Goal: Task Accomplishment & Management: Complete application form

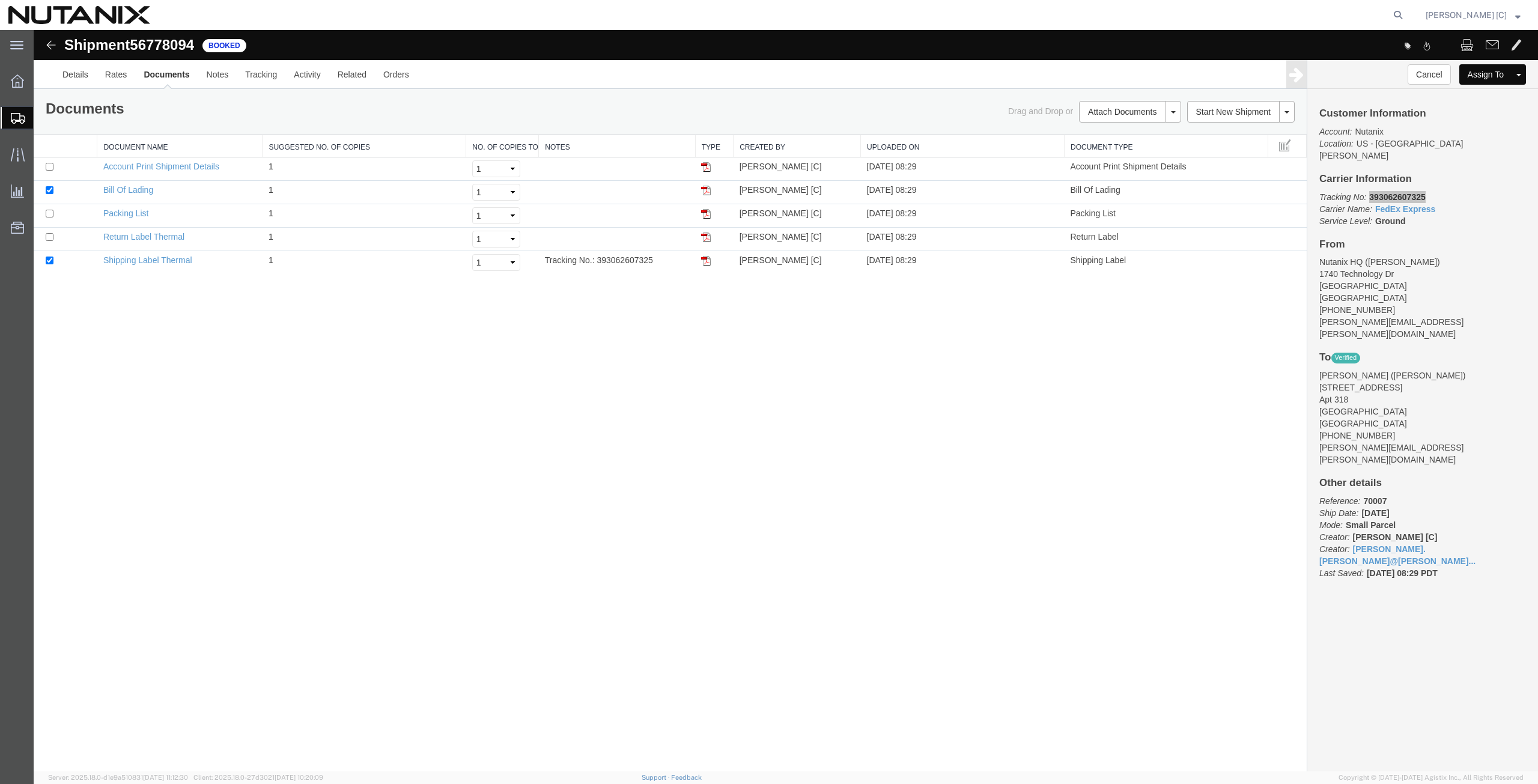
click at [0, 0] on span "Create Shipment" at bounding box center [0, 0] width 0 height 0
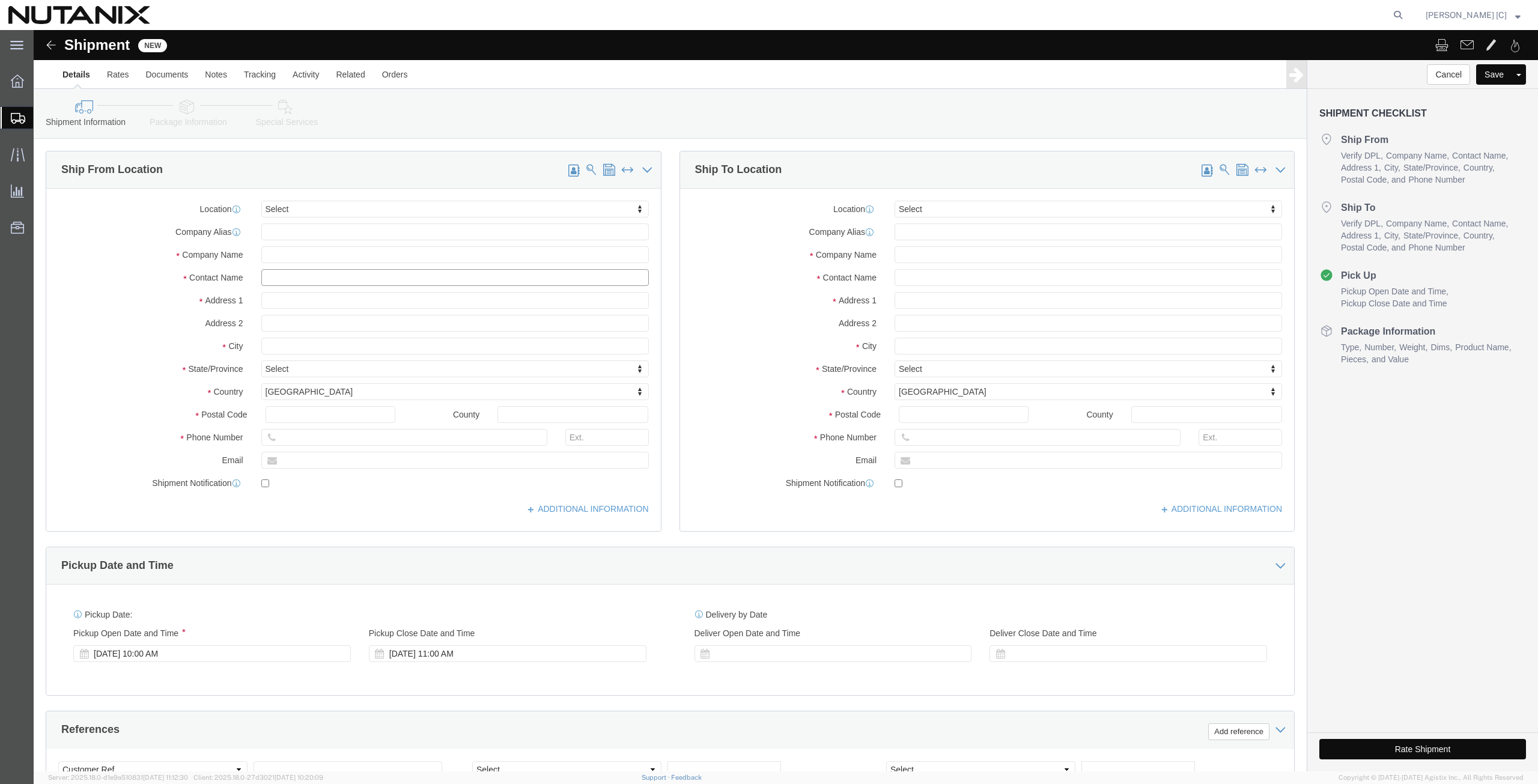
click input "text"
type input "art"
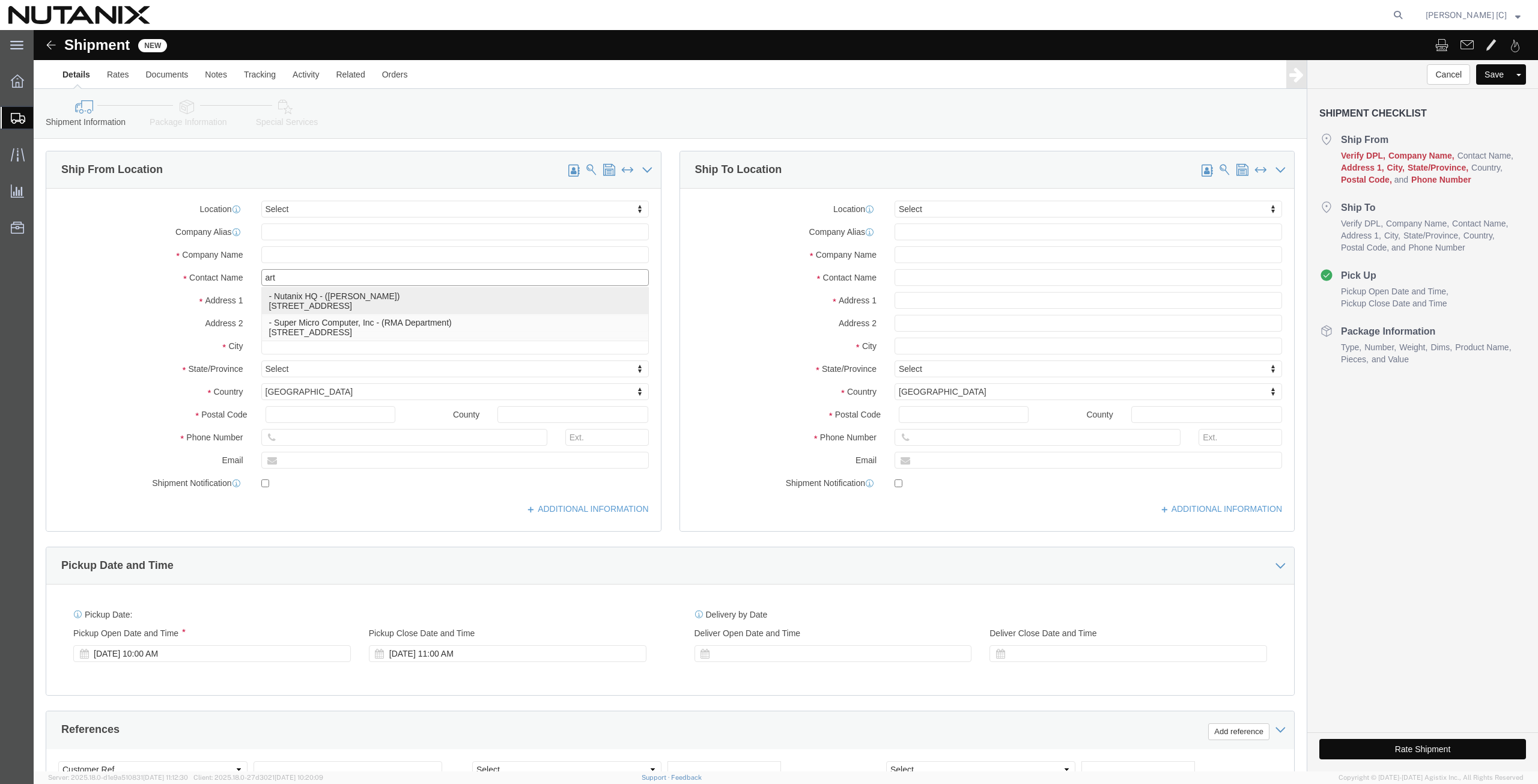
click p "- Nutanix HQ - ([PERSON_NAME]) [STREET_ADDRESS]"
select select "CA"
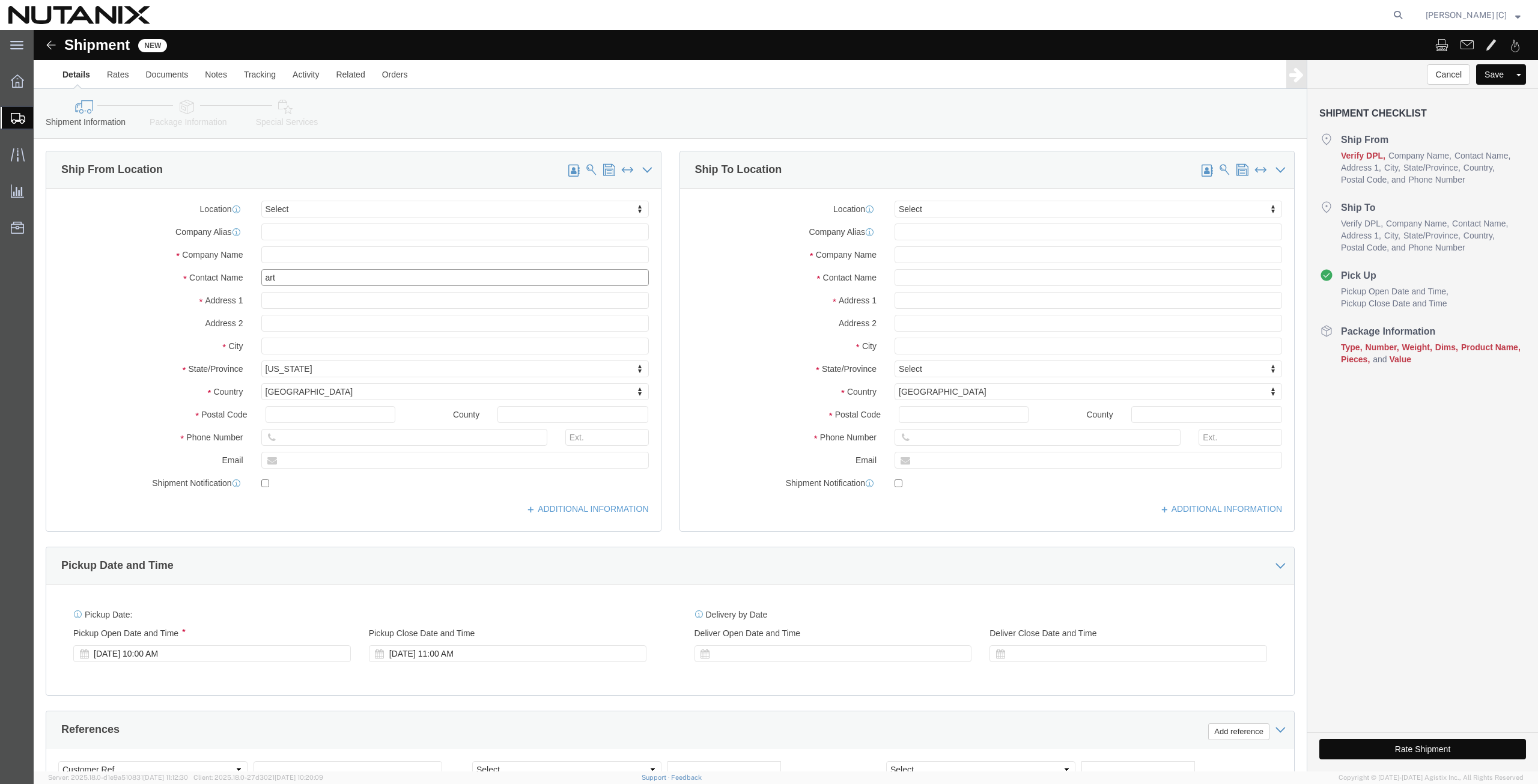
type input "[PERSON_NAME]"
click input "text"
type input "Grandum Property Managment"
click input "text"
type input "[PERSON_NAME]"
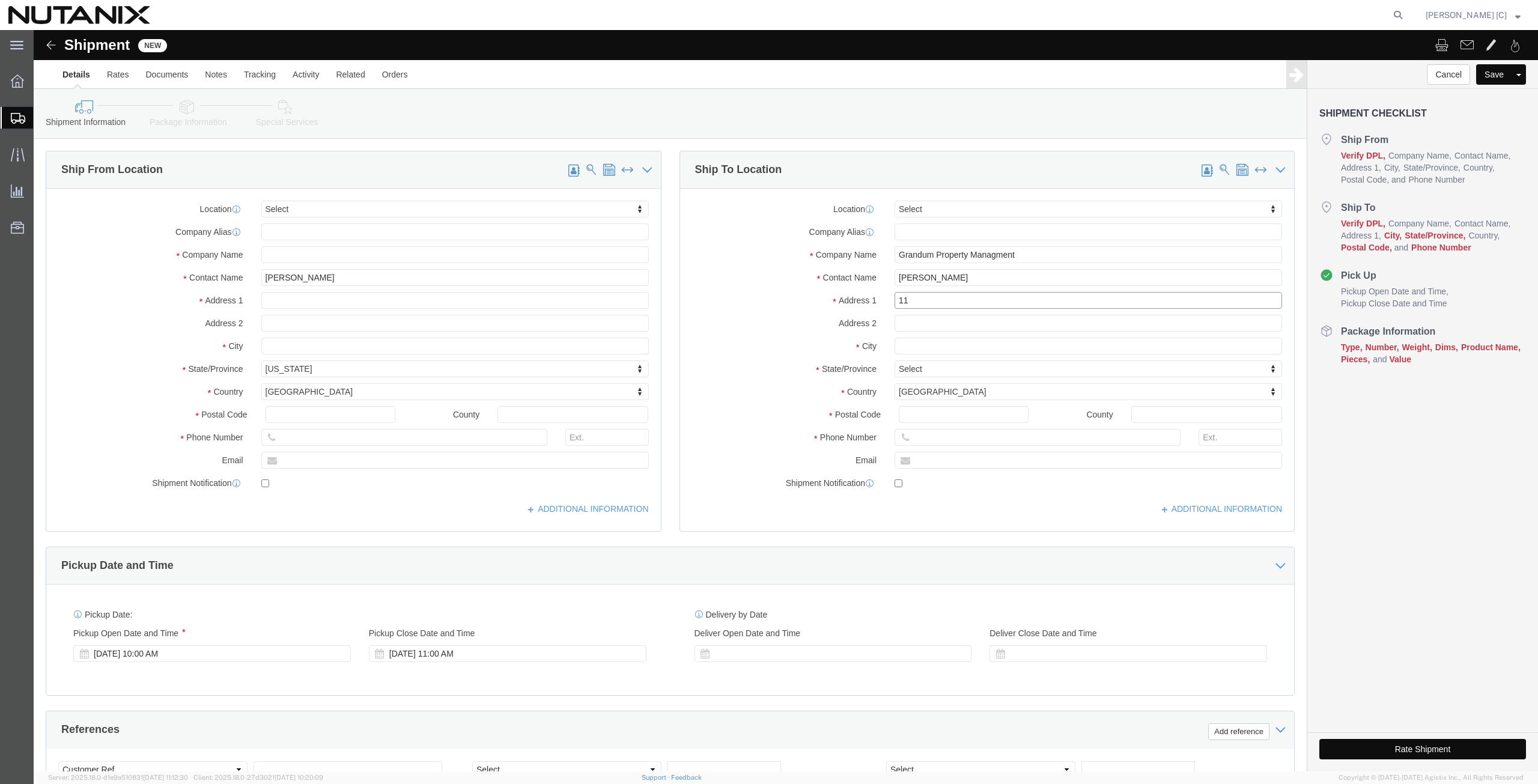
type input "1"
click input "[PERSON_NAME] 9d Floor6"
type input "[PERSON_NAME] 9d Floor6"
click input "text"
type input "[GEOGRAPHIC_DATA]"
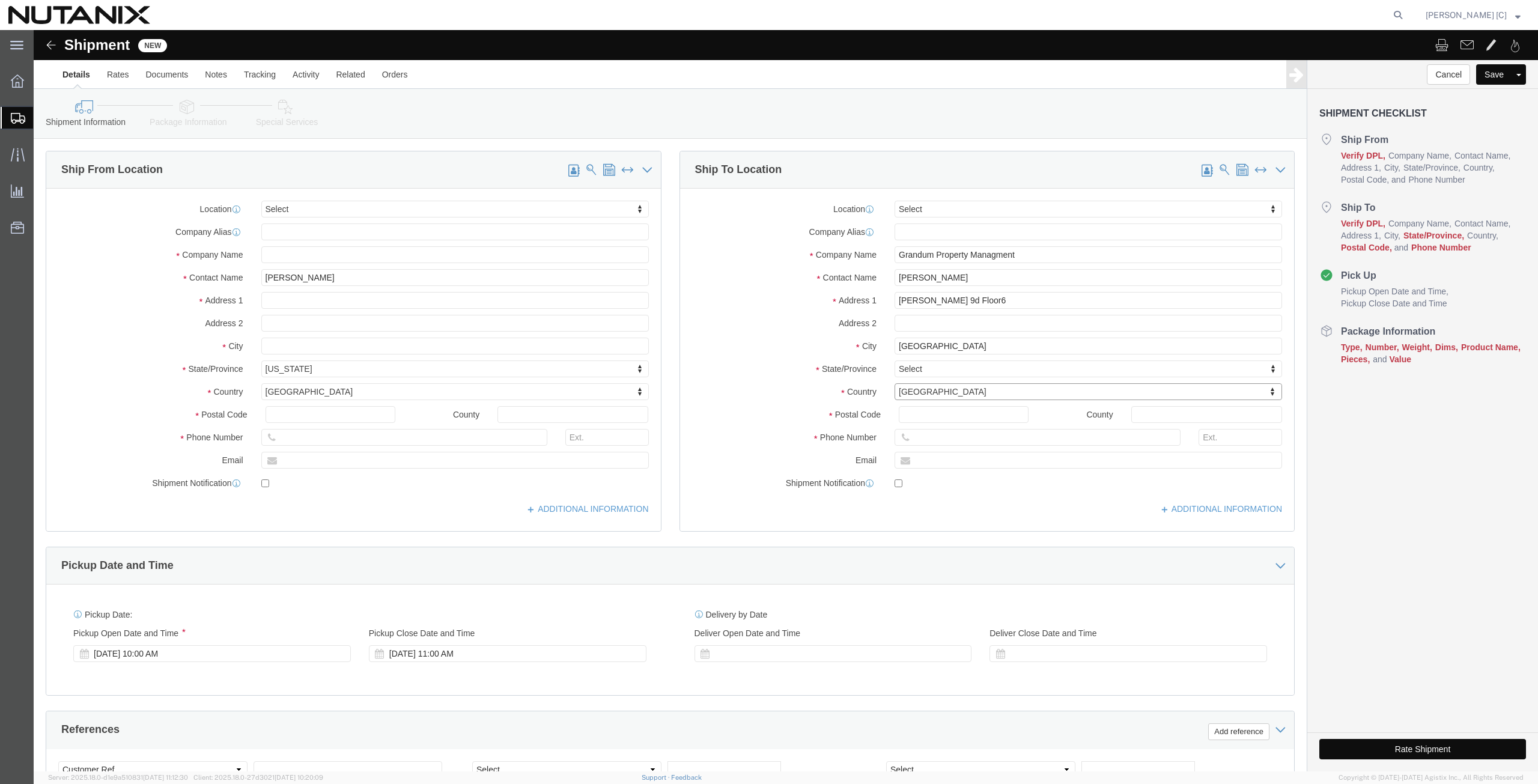
type input "S"
type input "Ser"
click input "Postal Code"
type input "11070"
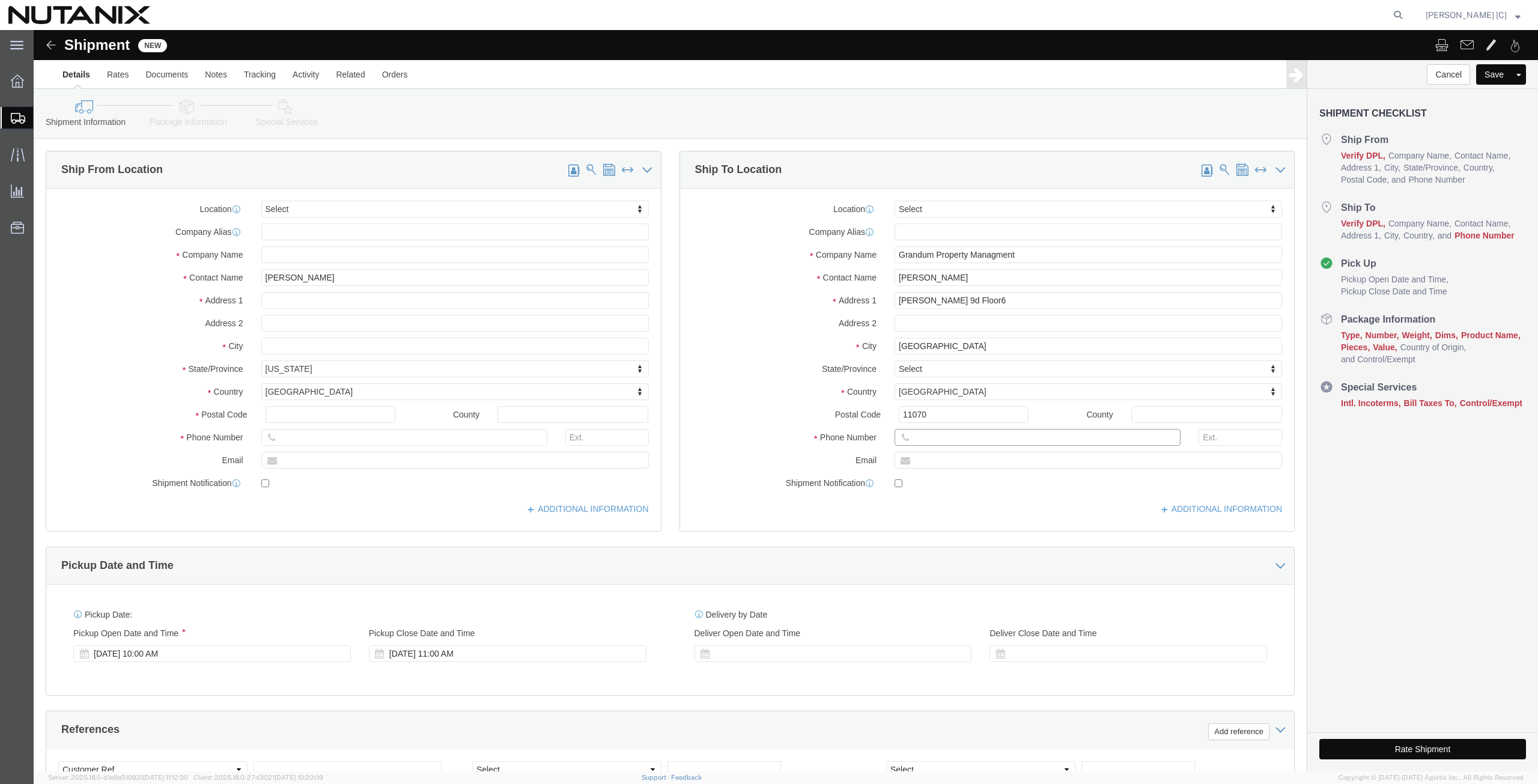
click input "text"
type input "381 62 778 404"
click input "text"
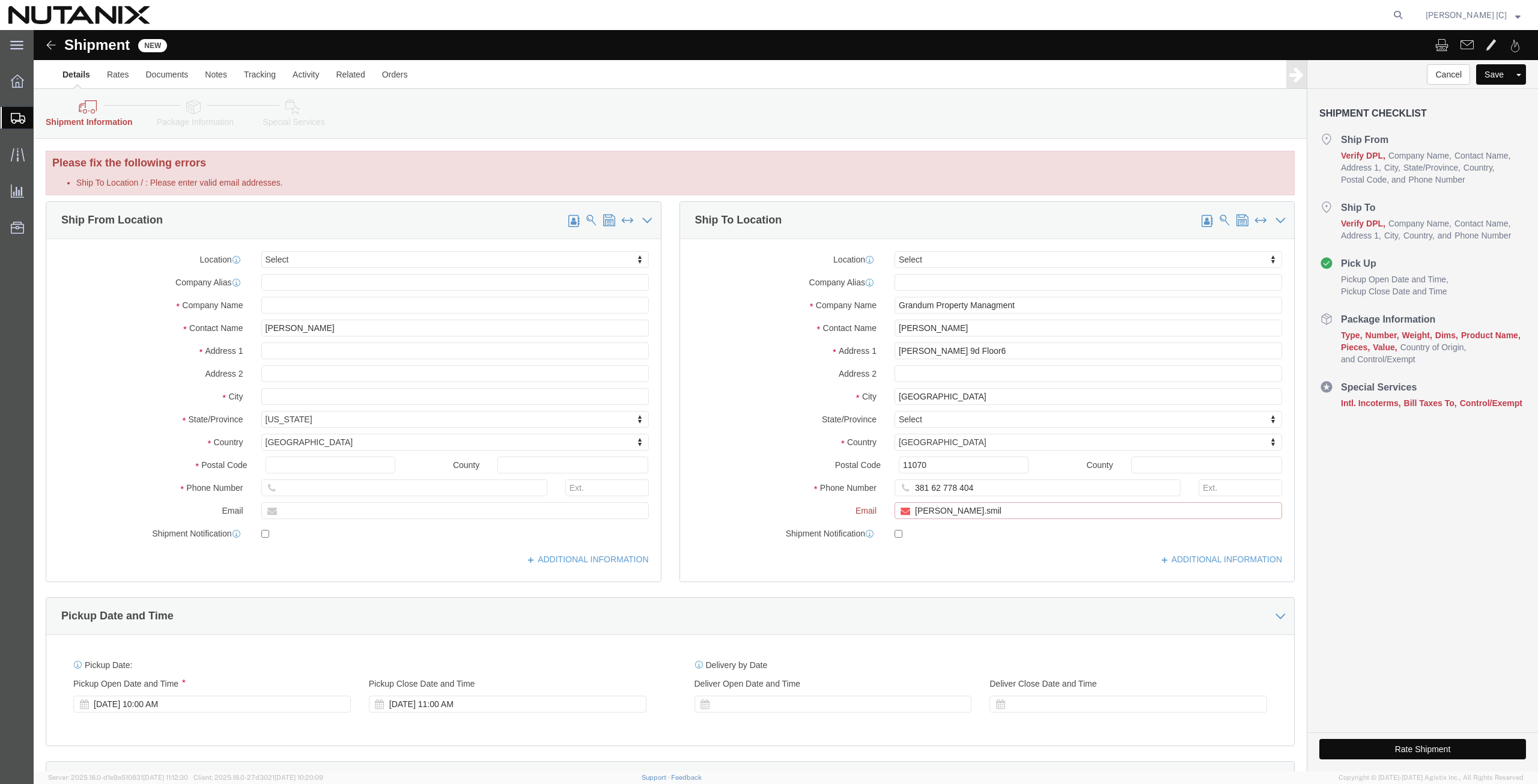
click input "[PERSON_NAME].smil"
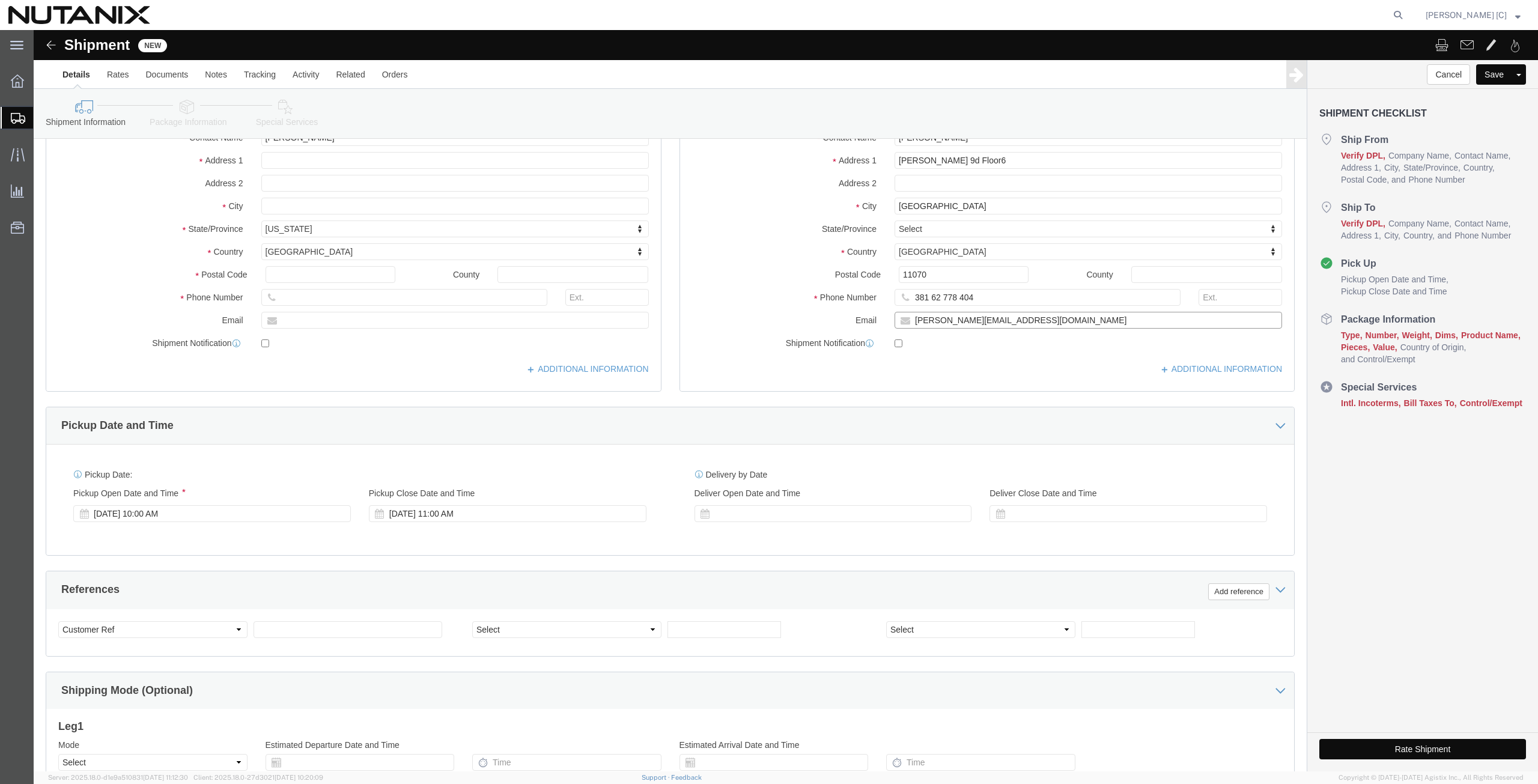
scroll to position [290, 0]
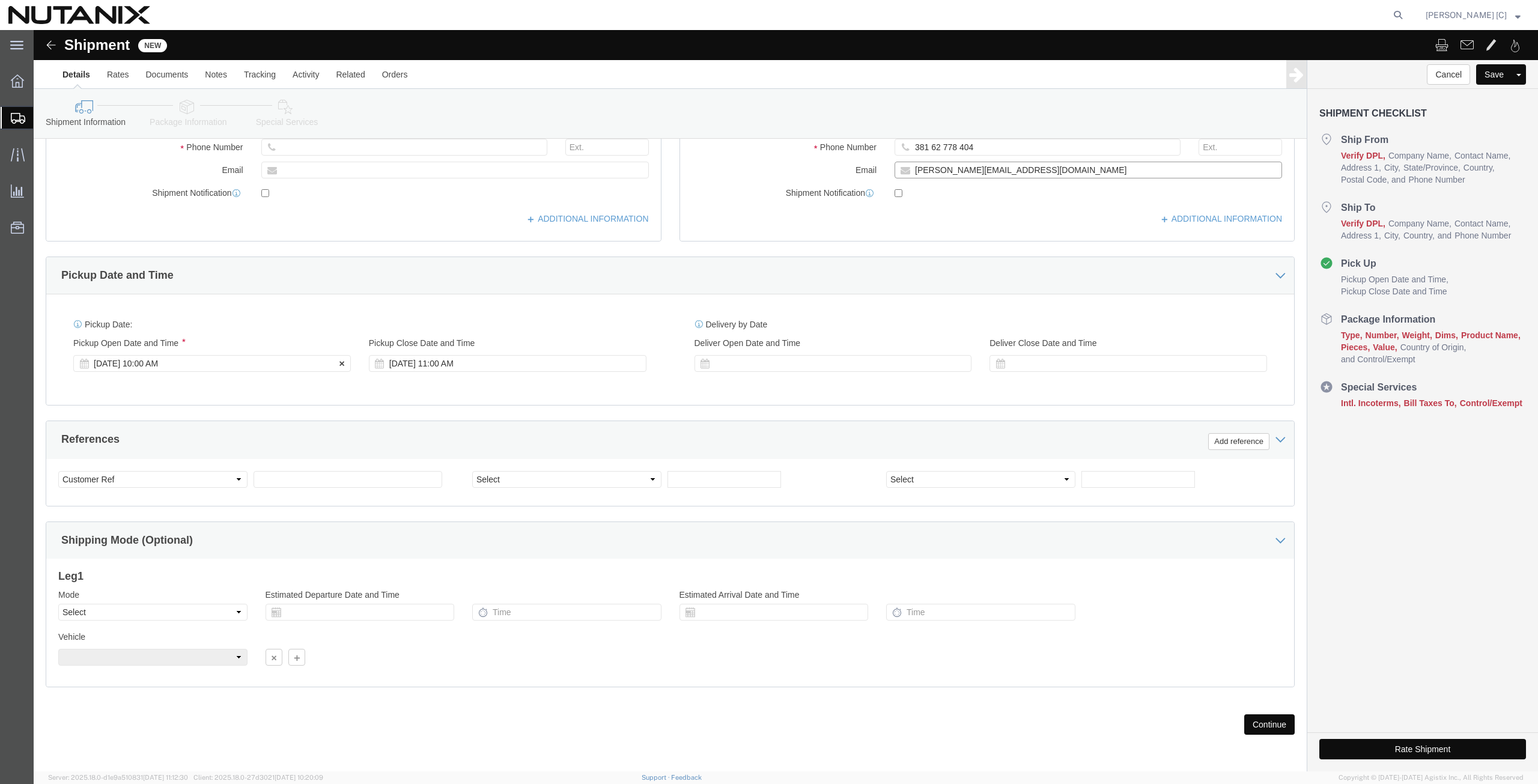
type input "[PERSON_NAME][EMAIL_ADDRESS][DOMAIN_NAME]"
click div "[DATE] 10:00 AM"
type input "4:00 PM"
click button "Apply"
click input "text"
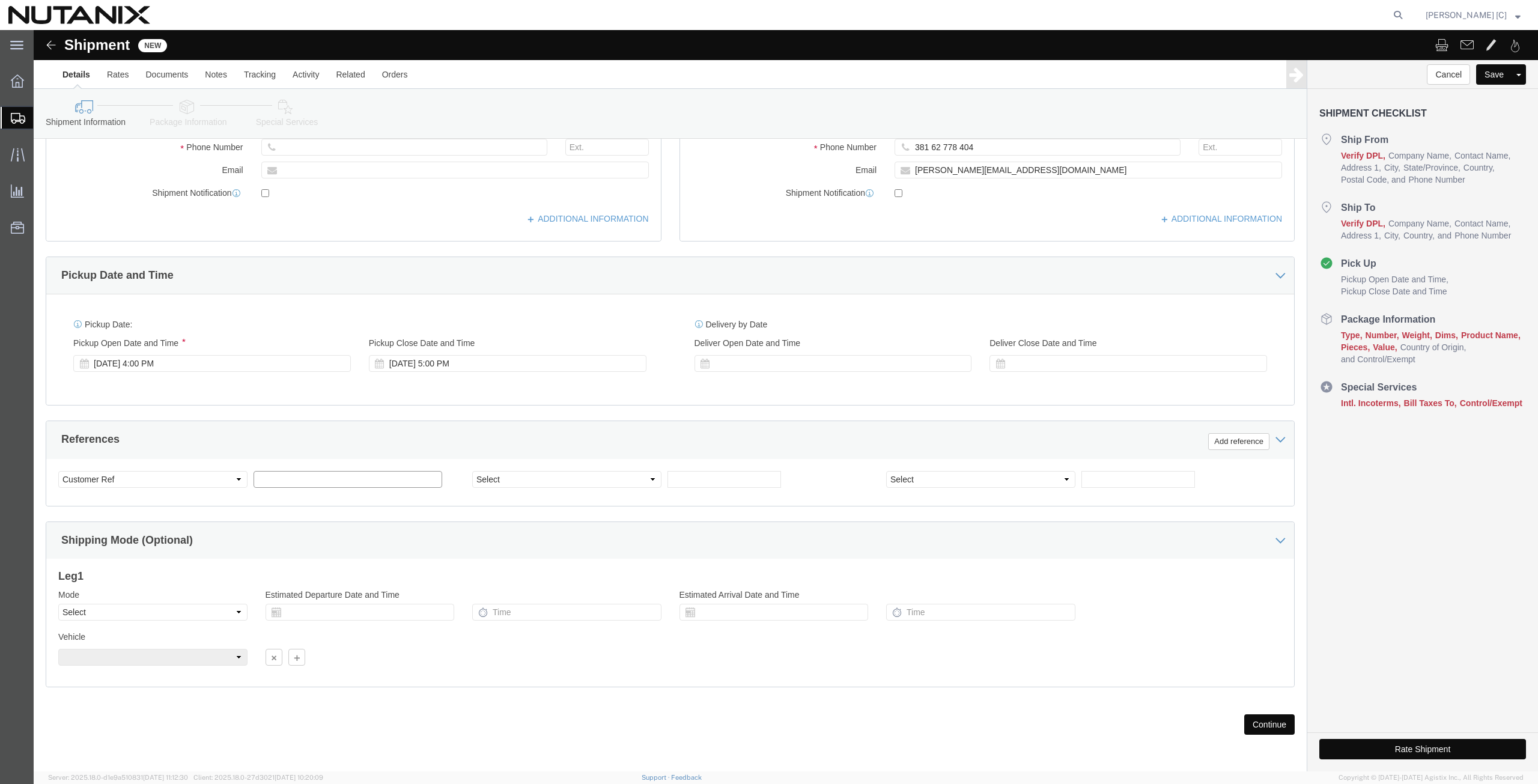
click input "text"
type input "79001"
click select "Select Account Type Activity ID Airline Appointment Number ASN Batch Request # …"
select select "PURCHORD"
click select "Select Account Type Activity ID Airline Appointment Number ASN Batch Request # …"
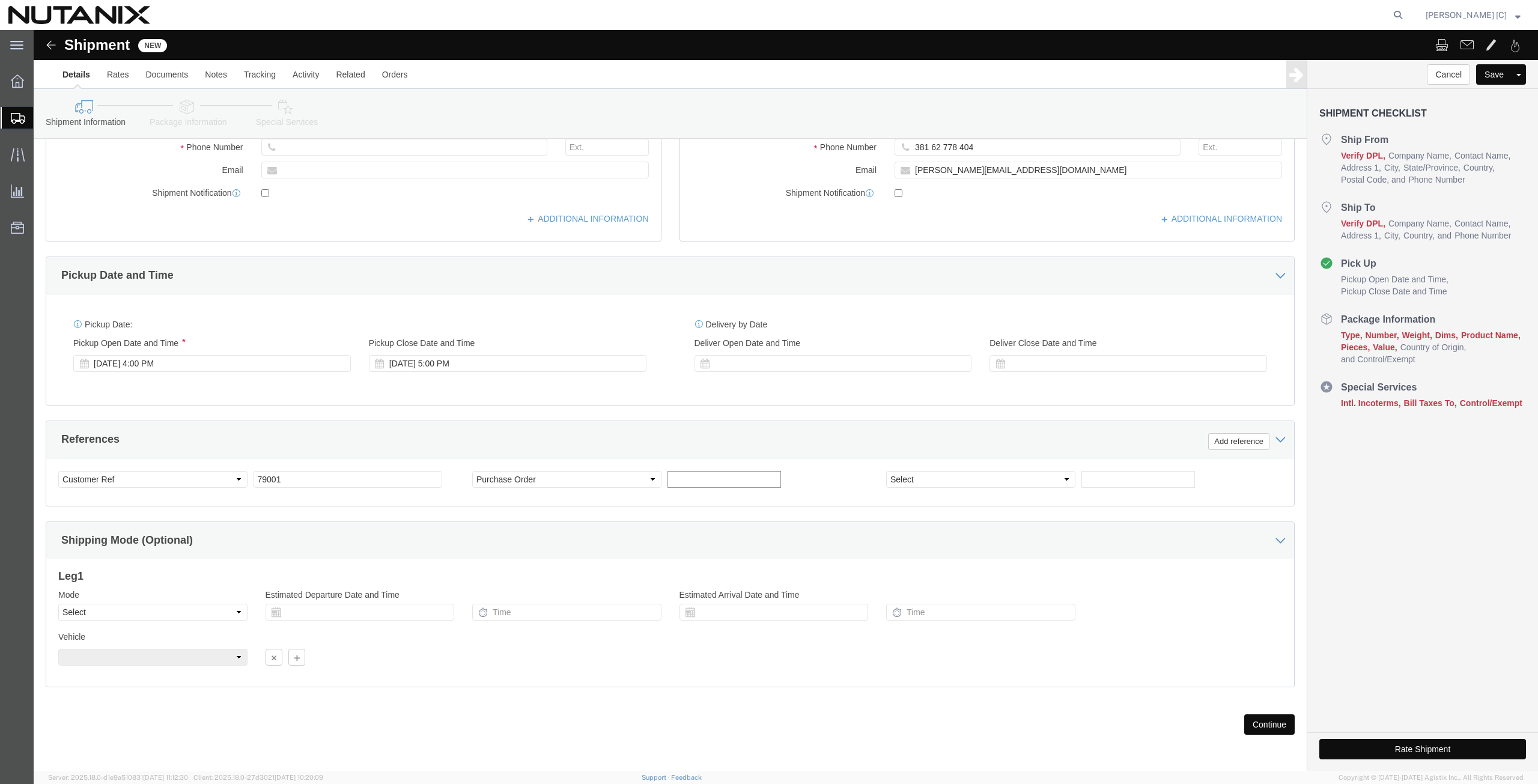
click input "text"
type input "Legal Documents"
click select "Select Air Less than Truckload Multi-Leg Ocean Freight Rail Small Parcel Truckl…"
select select "SMAL"
click select "Select Air Less than Truckload Multi-Leg Ocean Freight Rail Small Parcel Truckl…"
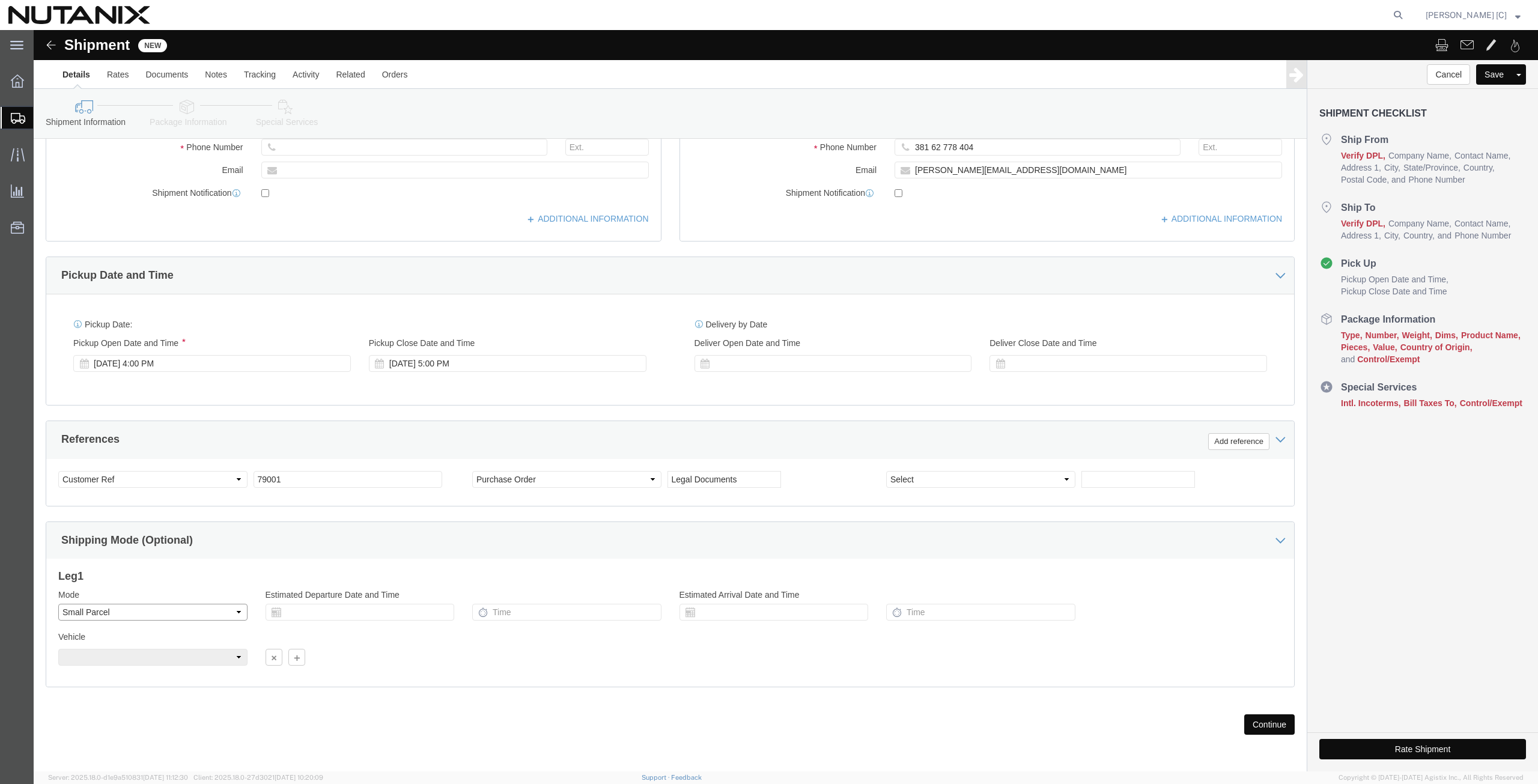
click select "Select Air Less than Truckload Multi-Leg Ocean Freight Rail Small Parcel Truckl…"
click div "Vehicle Size Container Number Owner Select Shipper Vessel"
click button "Continue"
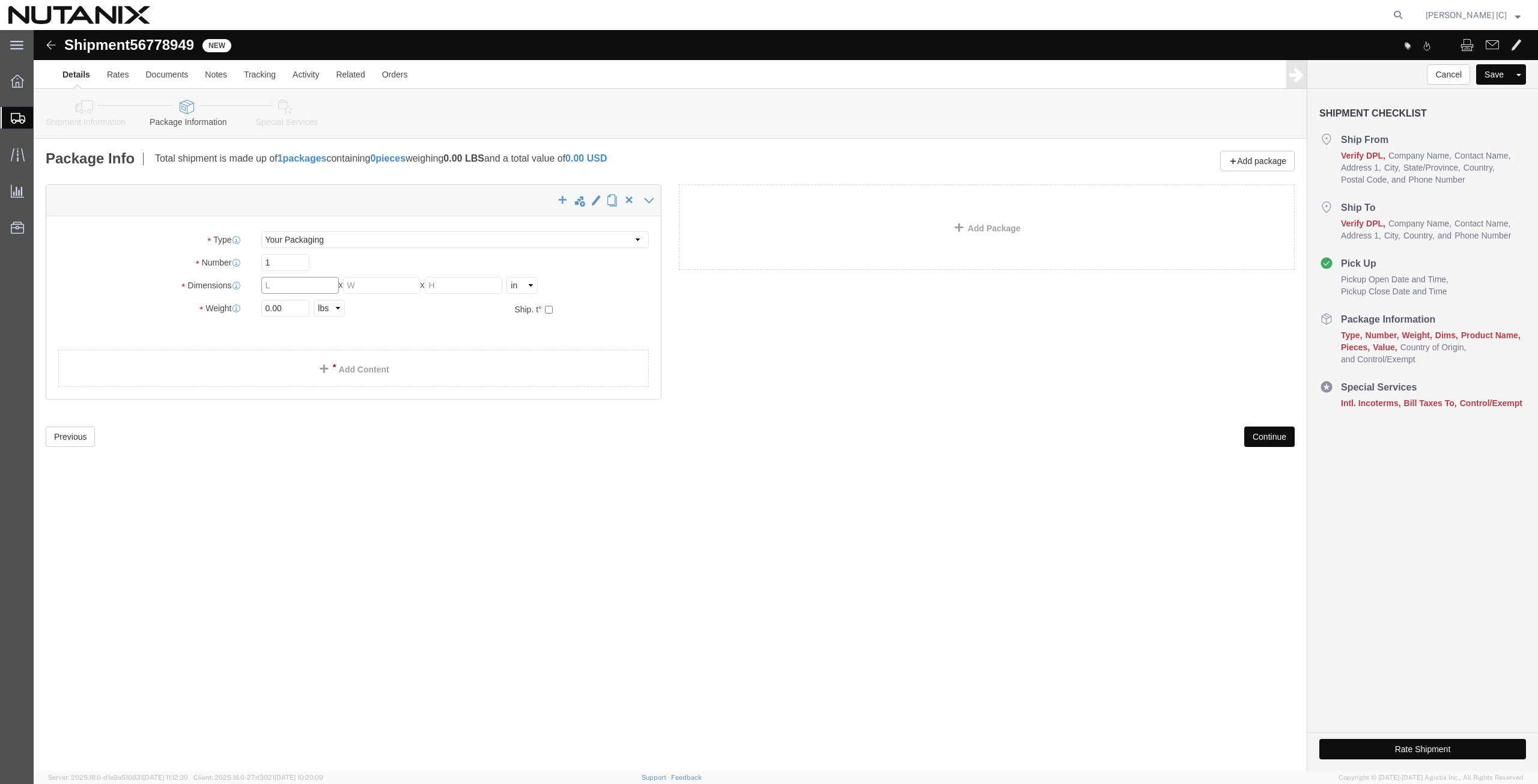
click input "text"
click select "Select Envelope Large Box Medium Box PAK Rack Small Box Tube Your Packaging"
select select "ENV"
click select "Select Envelope Large Box Medium Box PAK Rack Small Box Tube Your Packaging"
type input "9.50"
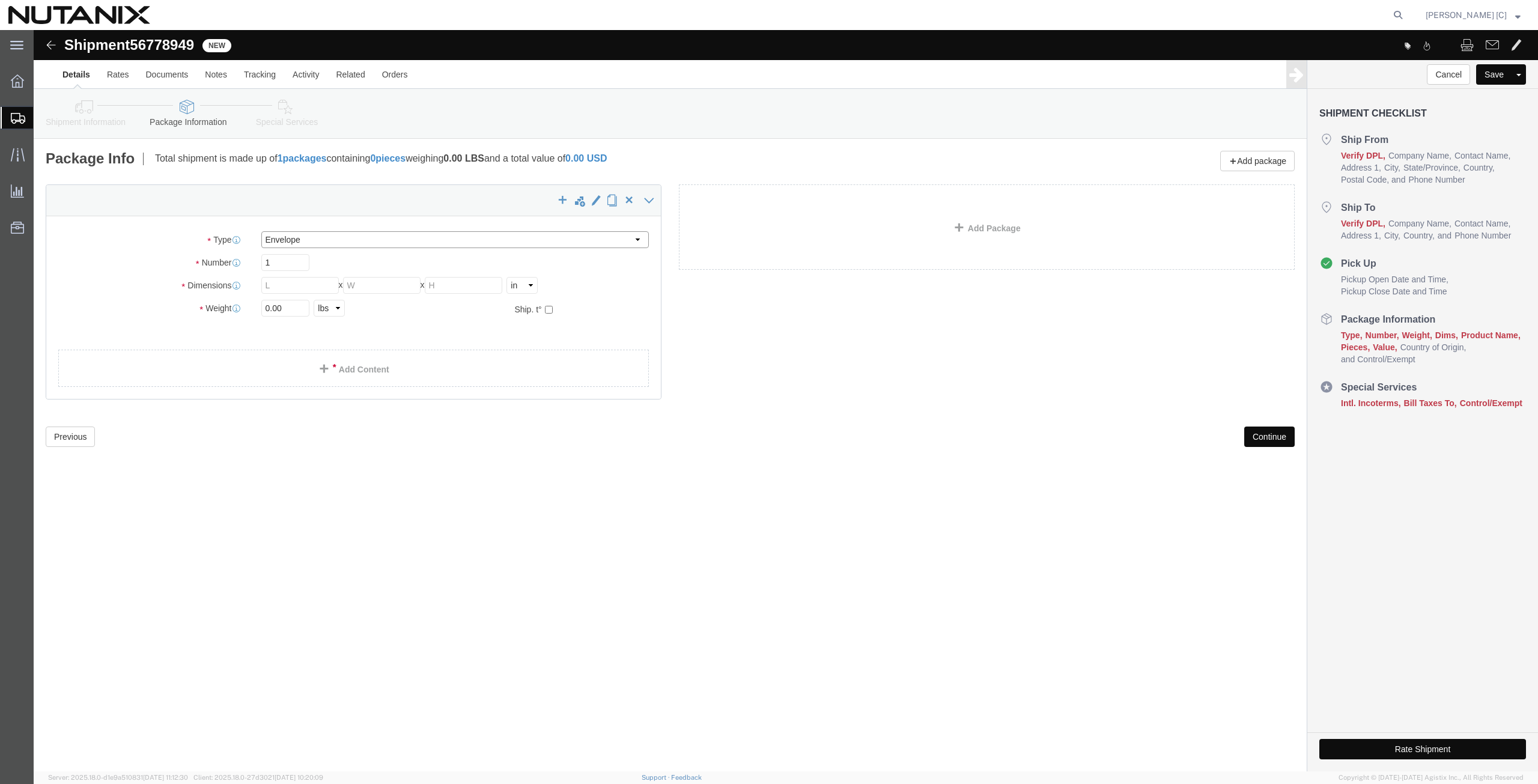
type input "12.50"
type input "0.25"
type input "1"
click link "Add Content"
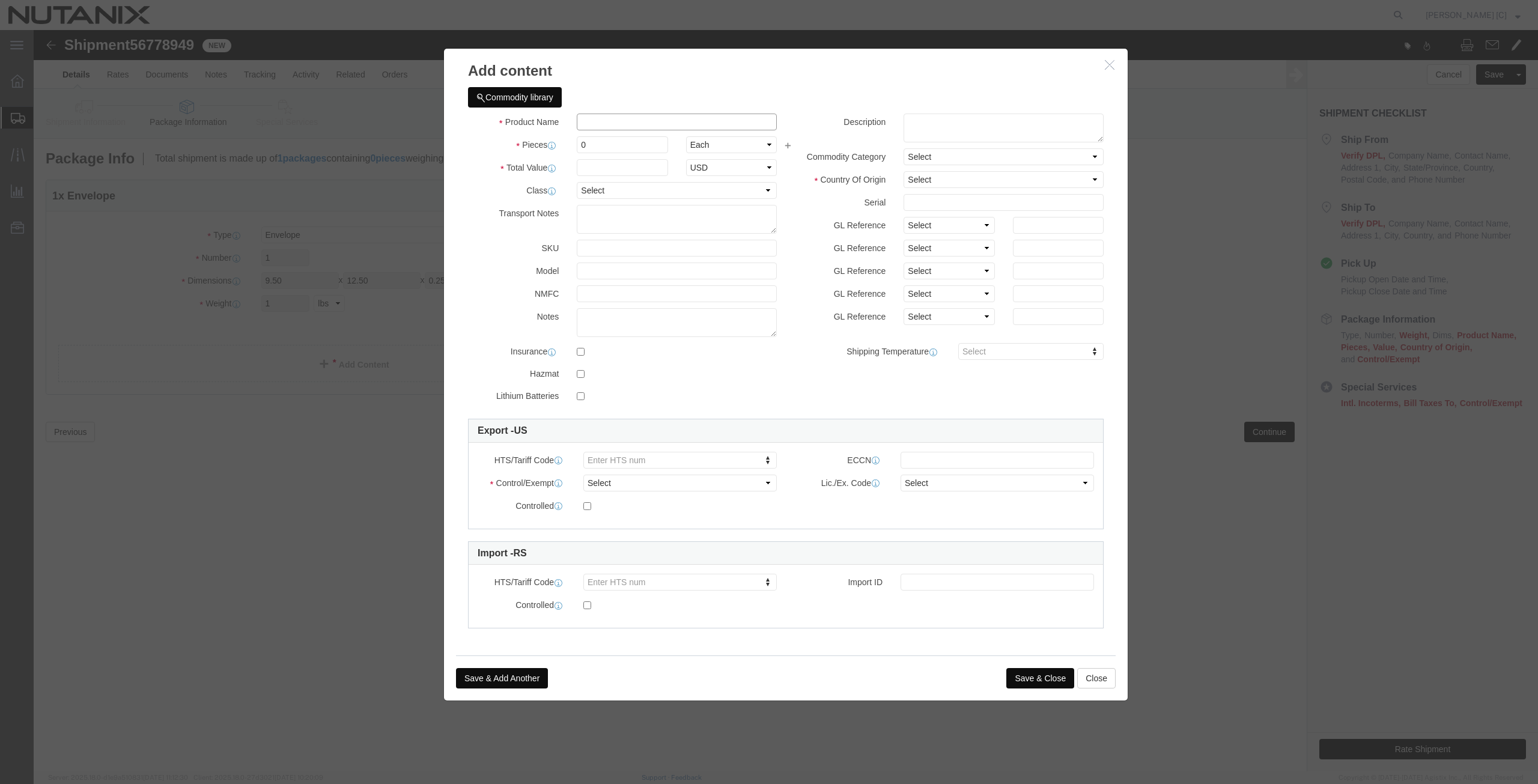
click input "text"
click strong "Legal Documents"
type input "Legal Documents-Employee use only"
type input "1"
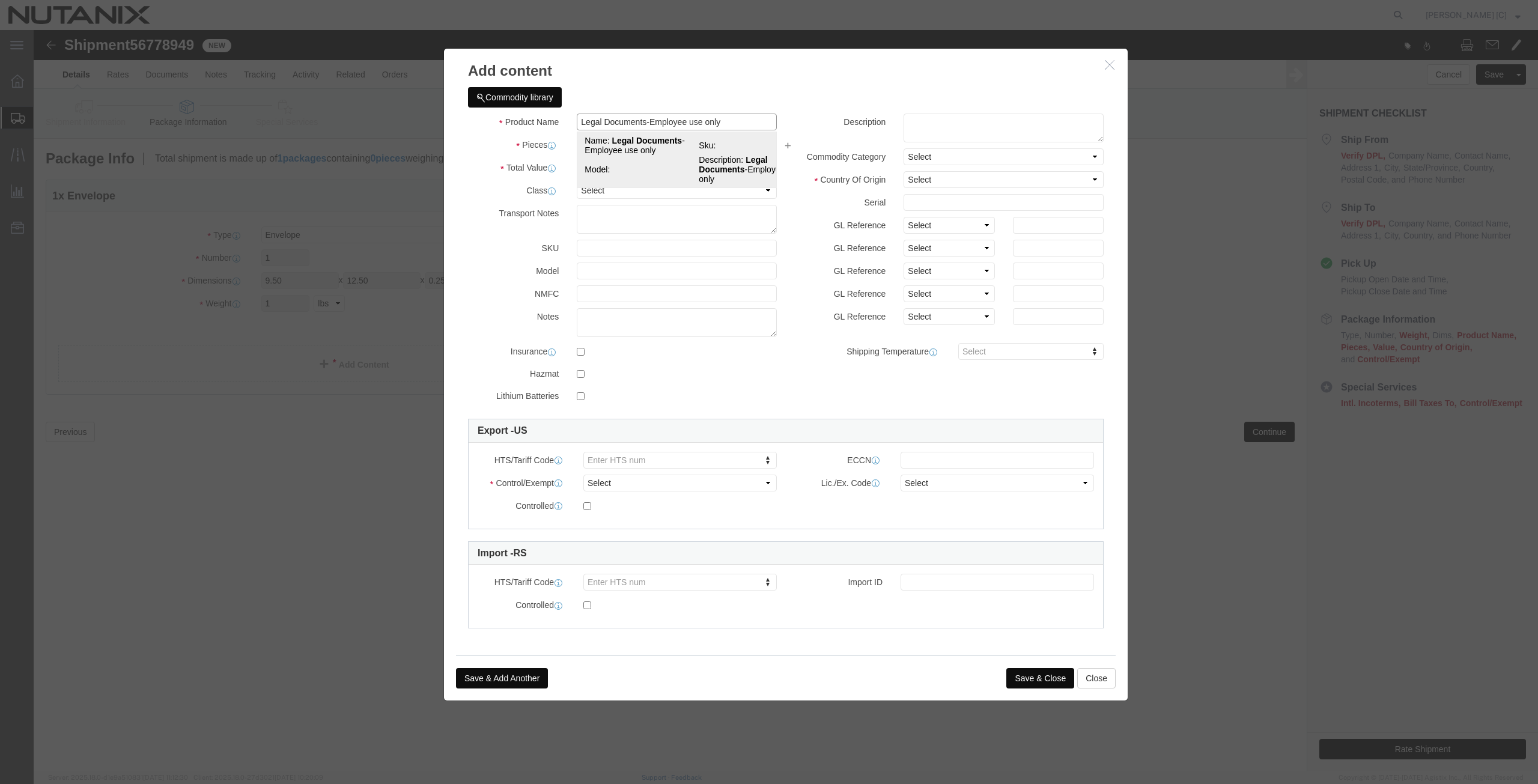
select select "USD"
select select "US"
type input "4802.69.1000"
type input "EAR99"
select select
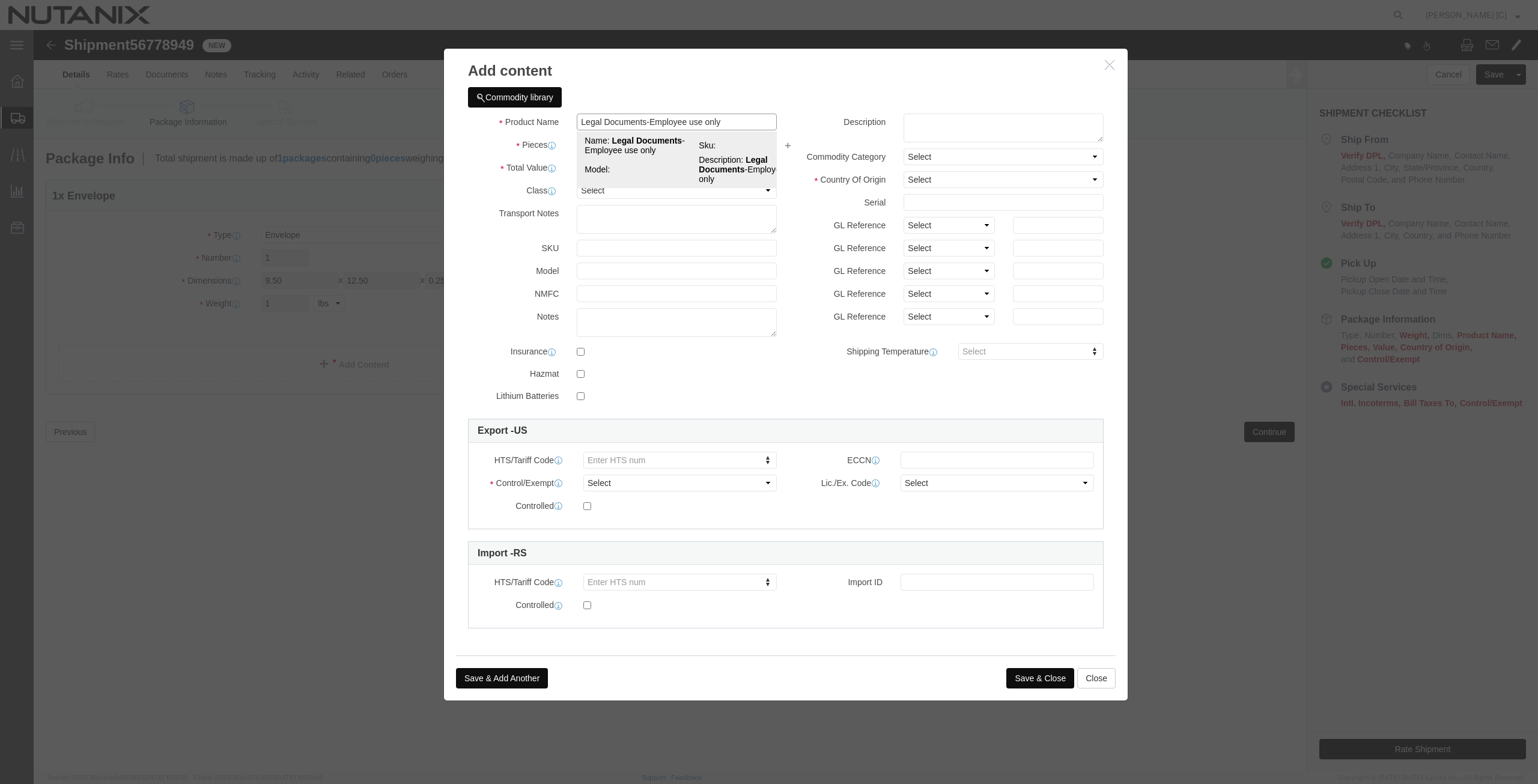
type textarea "Legal Documents-Employee use only"
type input "Legal Documents"
click textarea "Legal Documents-Employee use only"
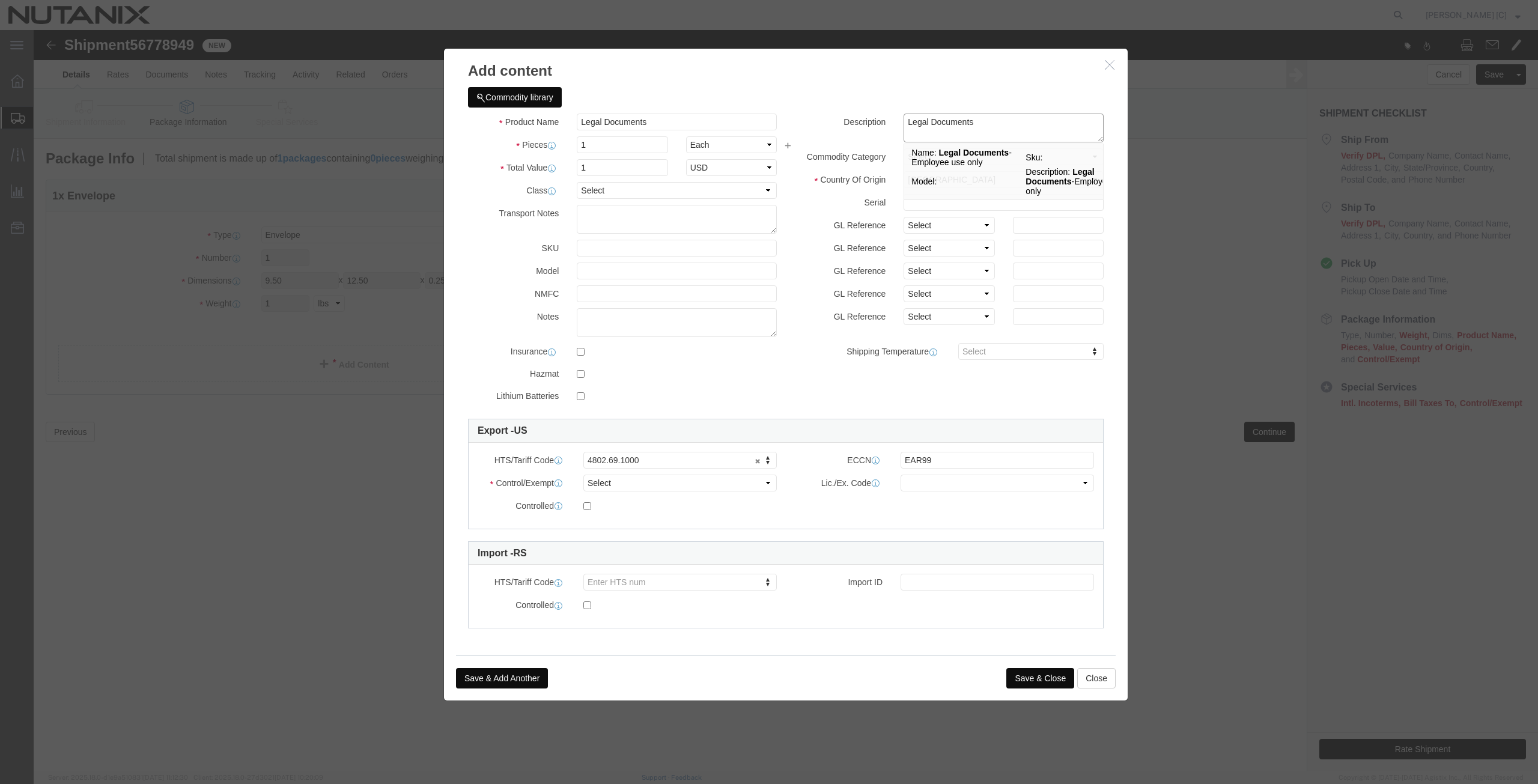
type textarea "Legal Documents"
click div "Product Name Legal Documents Legal Documents Pieces 1 Select Bag Barrels 100Boa…"
type input "4802691000"
select select "KGS"
type input "4802691000"
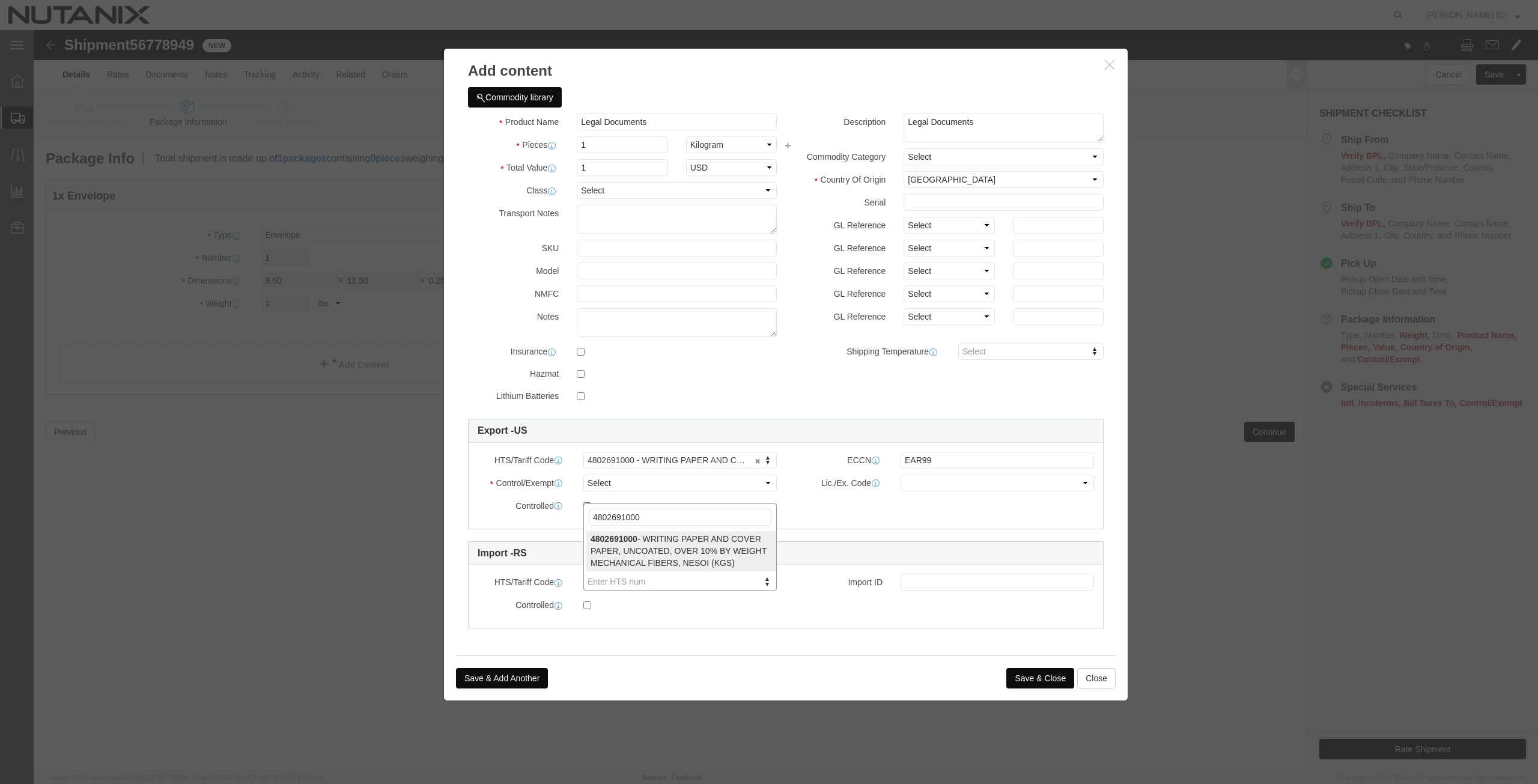
click input "4802691000"
type input "4802691000"
click select "Select ATF BIS DEA EPA FDA FTR ITAR OFAC Other (OPA)"
select select "FTR"
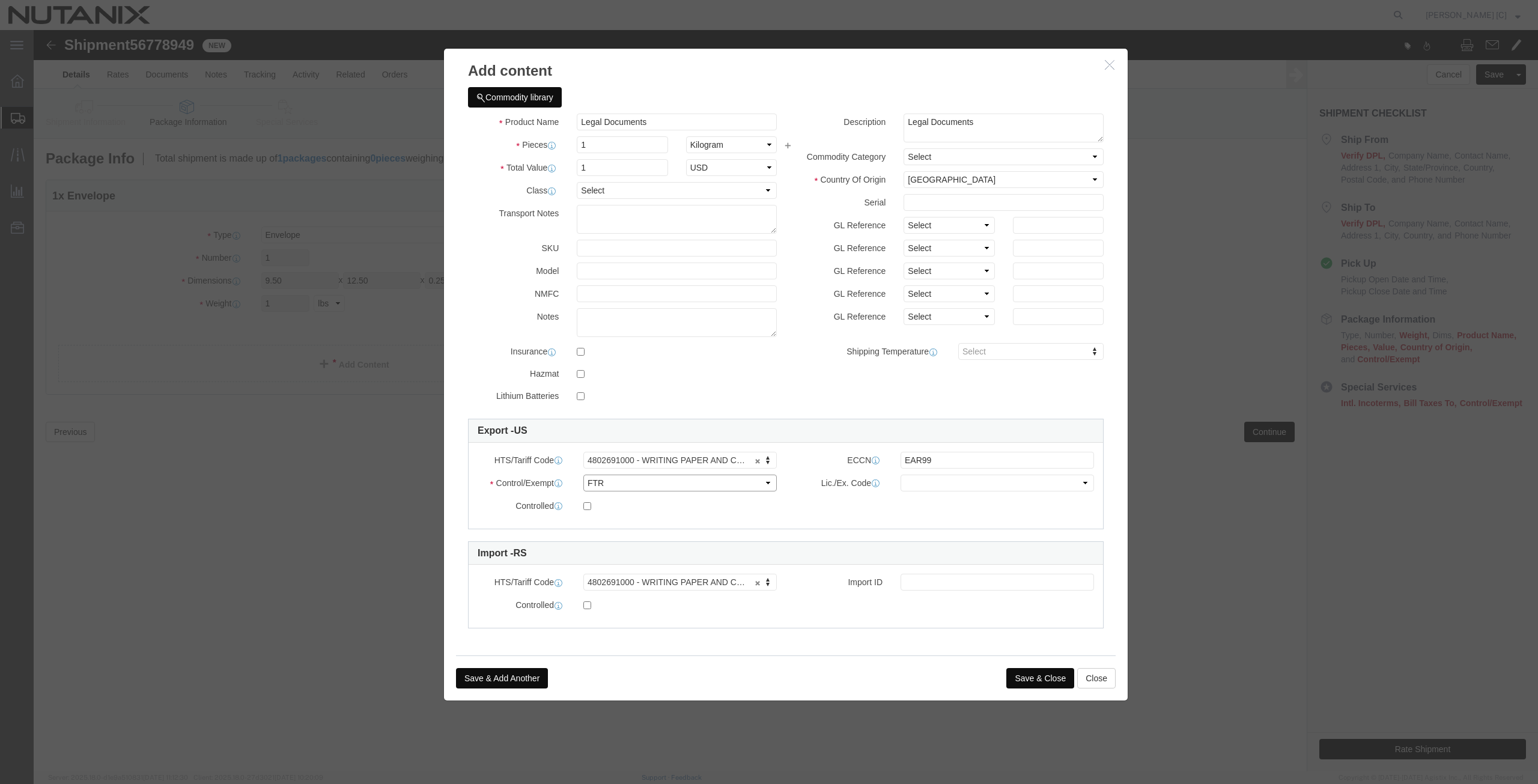
click select "Select ATF BIS DEA EPA FDA FTR ITAR OFAC Other (OPA)"
click select "Select 30.2(d)(2) 30.36 30.37(a) 30.37(f) 30.37(g) 30.37(h) 30.37(i) 30.37(j) 3…"
select select "30.37(a)"
click select "Select 30.2(d)(2) 30.36 30.37(a) 30.37(f) 30.37(g) 30.37(h) 30.37(i) 30.37(j) 3…"
click button "Save & Close"
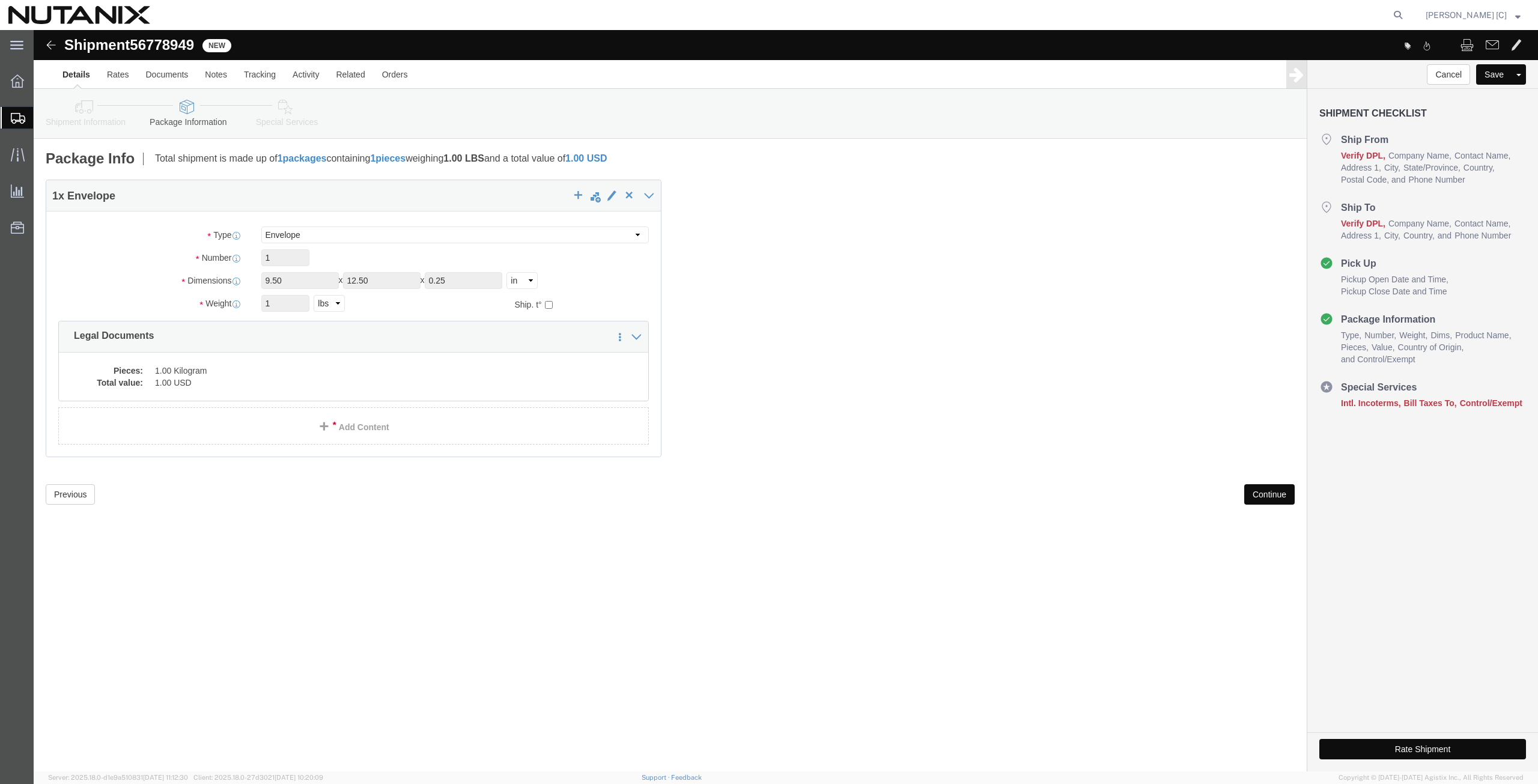
click button "Continue"
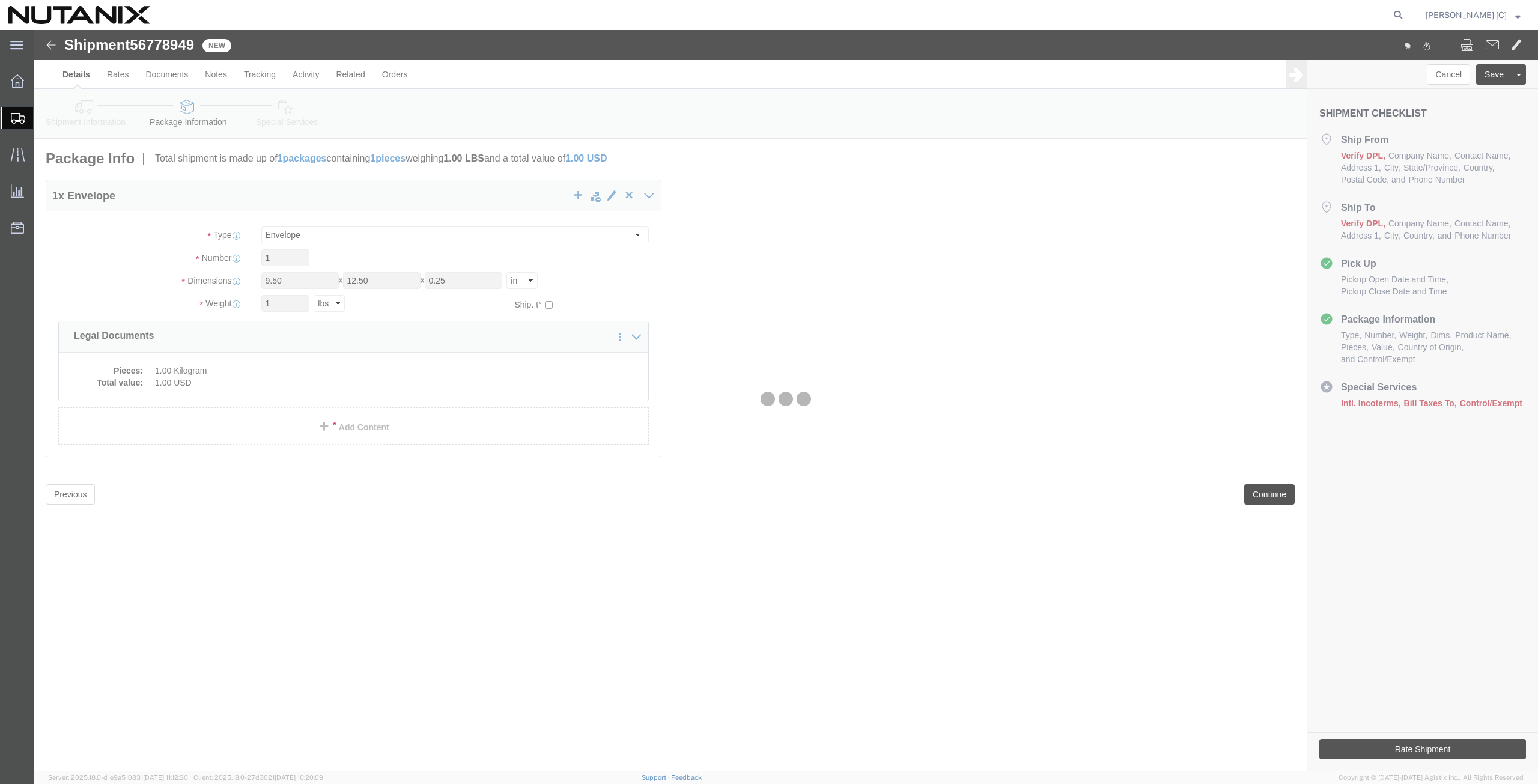
select select
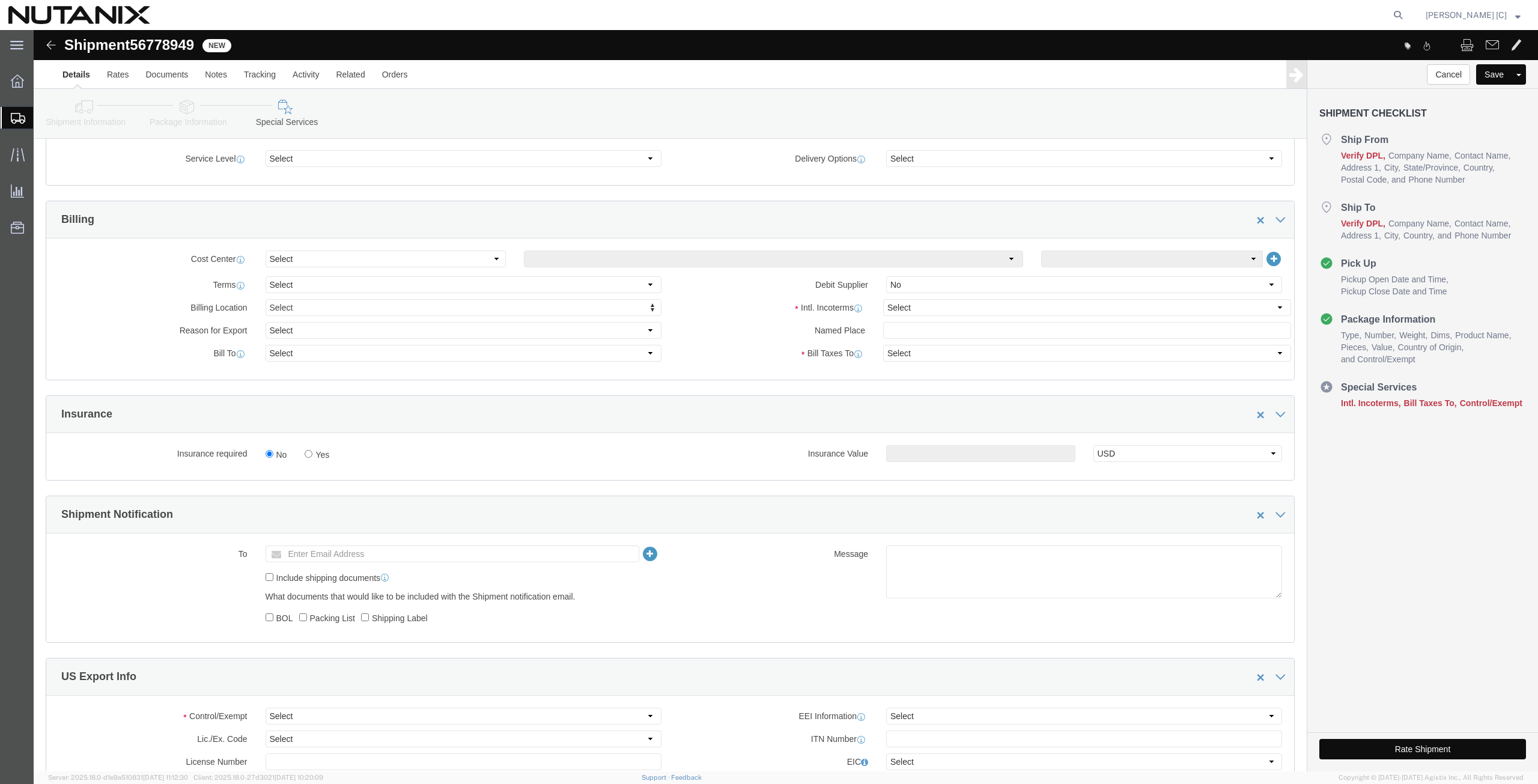
scroll to position [561, 0]
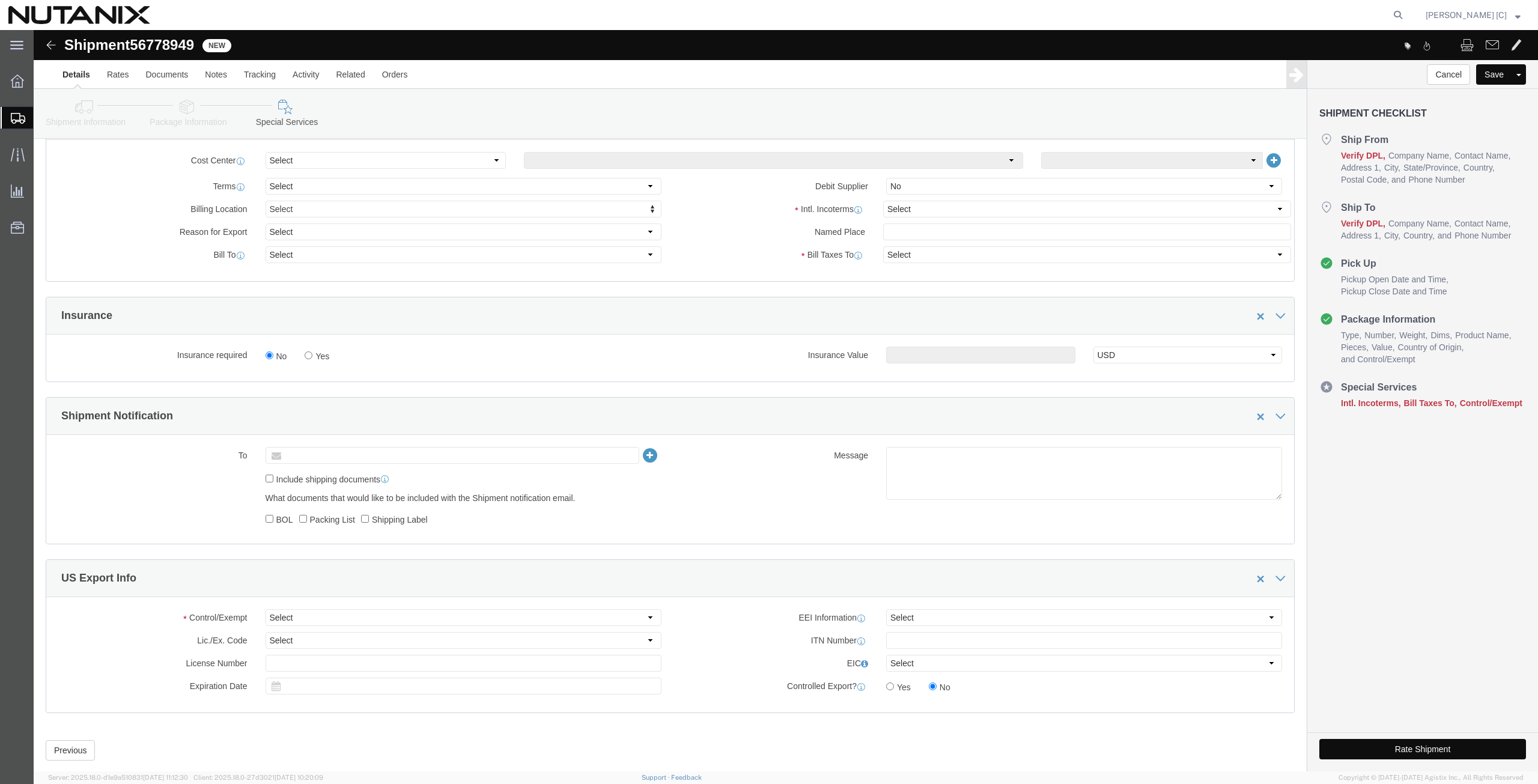
click input "text"
click li "Please enter 1 or more character"
type input "Enter Email Address"
click input "text"
paste input "[PERSON_NAME][EMAIL_ADDRESS][DOMAIN_NAME]"
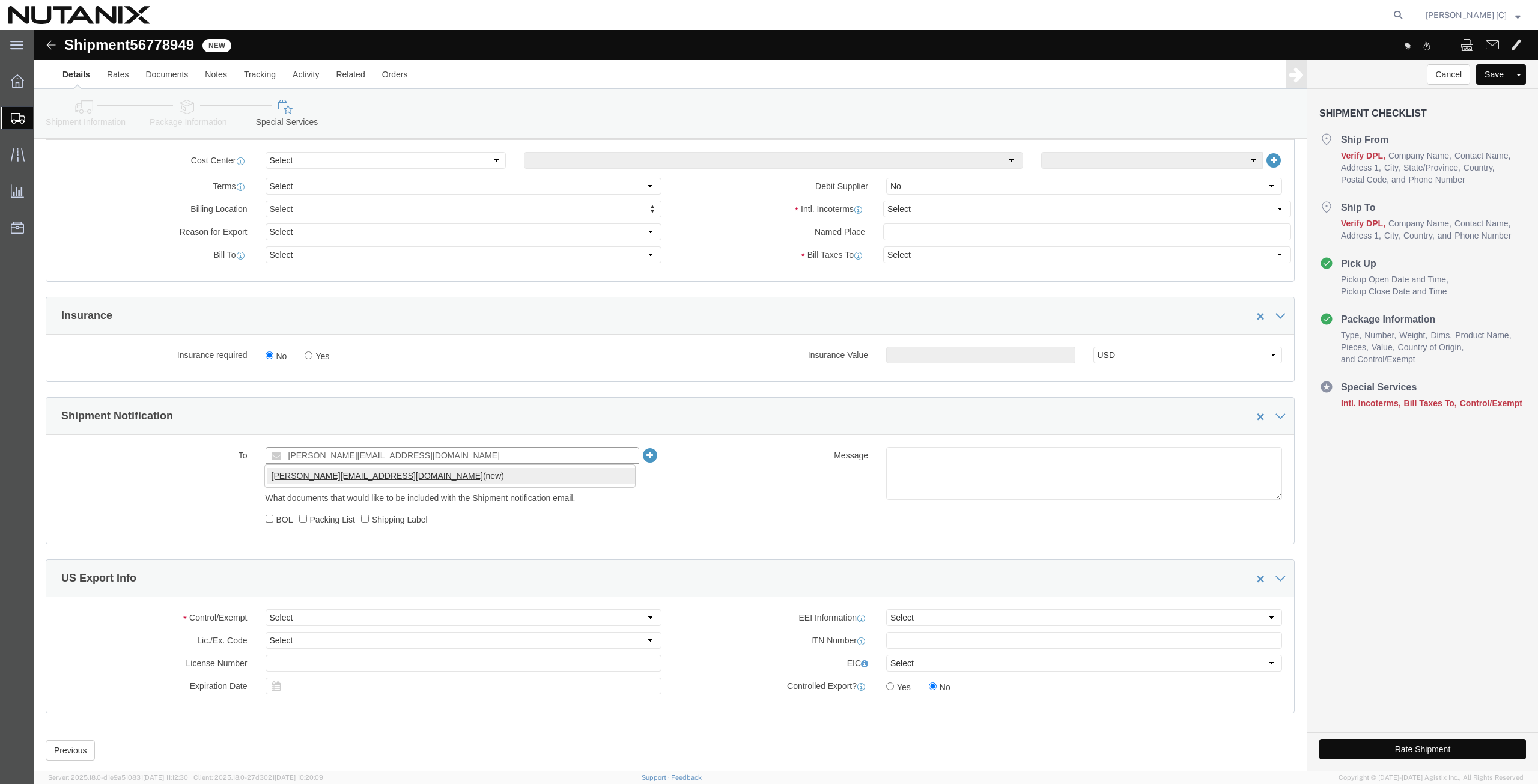
type input "[PERSON_NAME][EMAIL_ADDRESS][DOMAIN_NAME]"
click select "Select Carriage Insurance Paid Carriage Paid To Cost and Freight Cost Insurance…"
select select "DDP"
click select "Select Carriage Insurance Paid Carriage Paid To Cost and Freight Cost Insurance…"
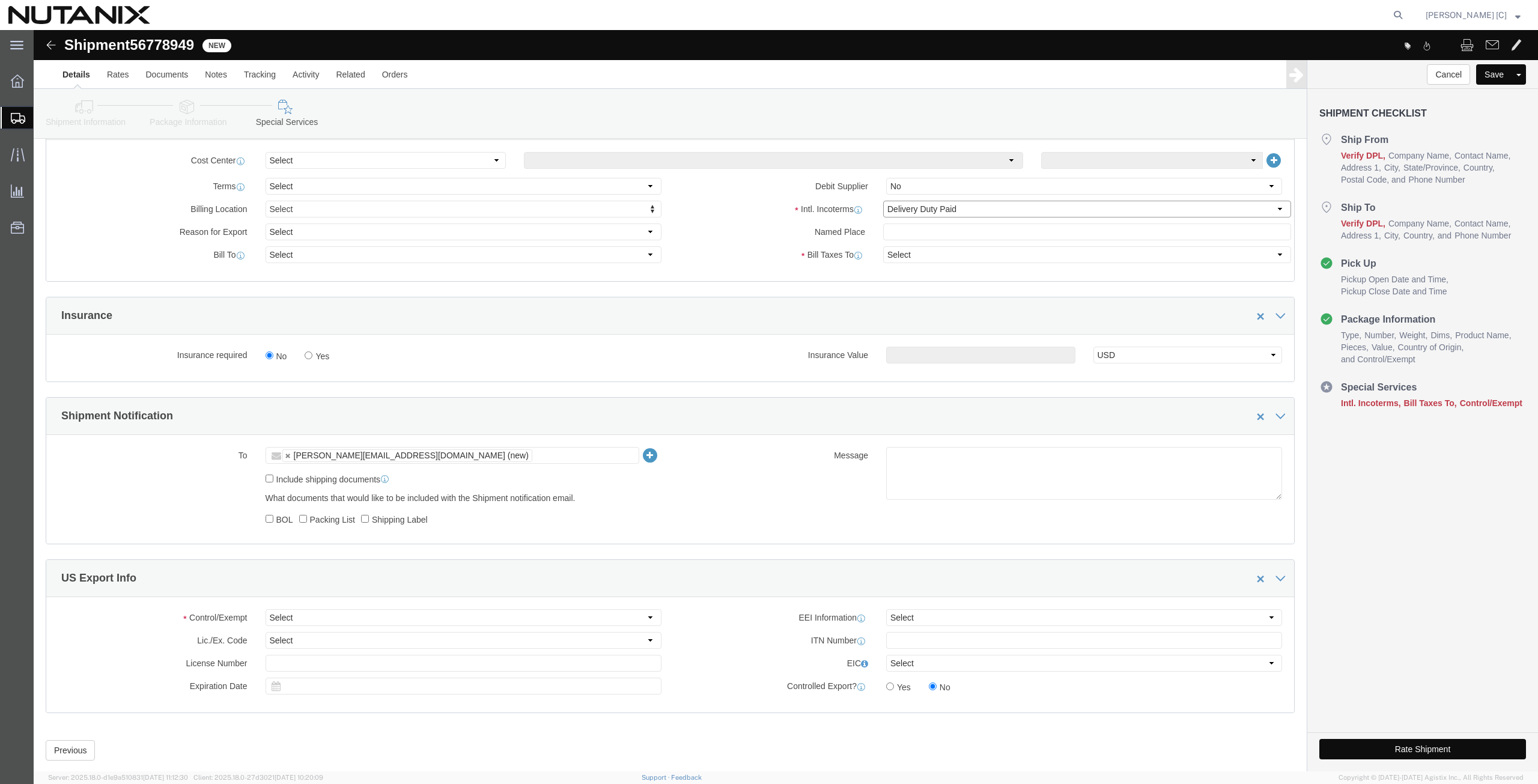
select select "SHIP"
click select "Select ATF BIS DEA EPA FDA FTR ITAR OFAC Other (OPA)"
select select "FTR"
click select "Select ATF BIS DEA EPA FDA FTR ITAR OFAC Other (OPA)"
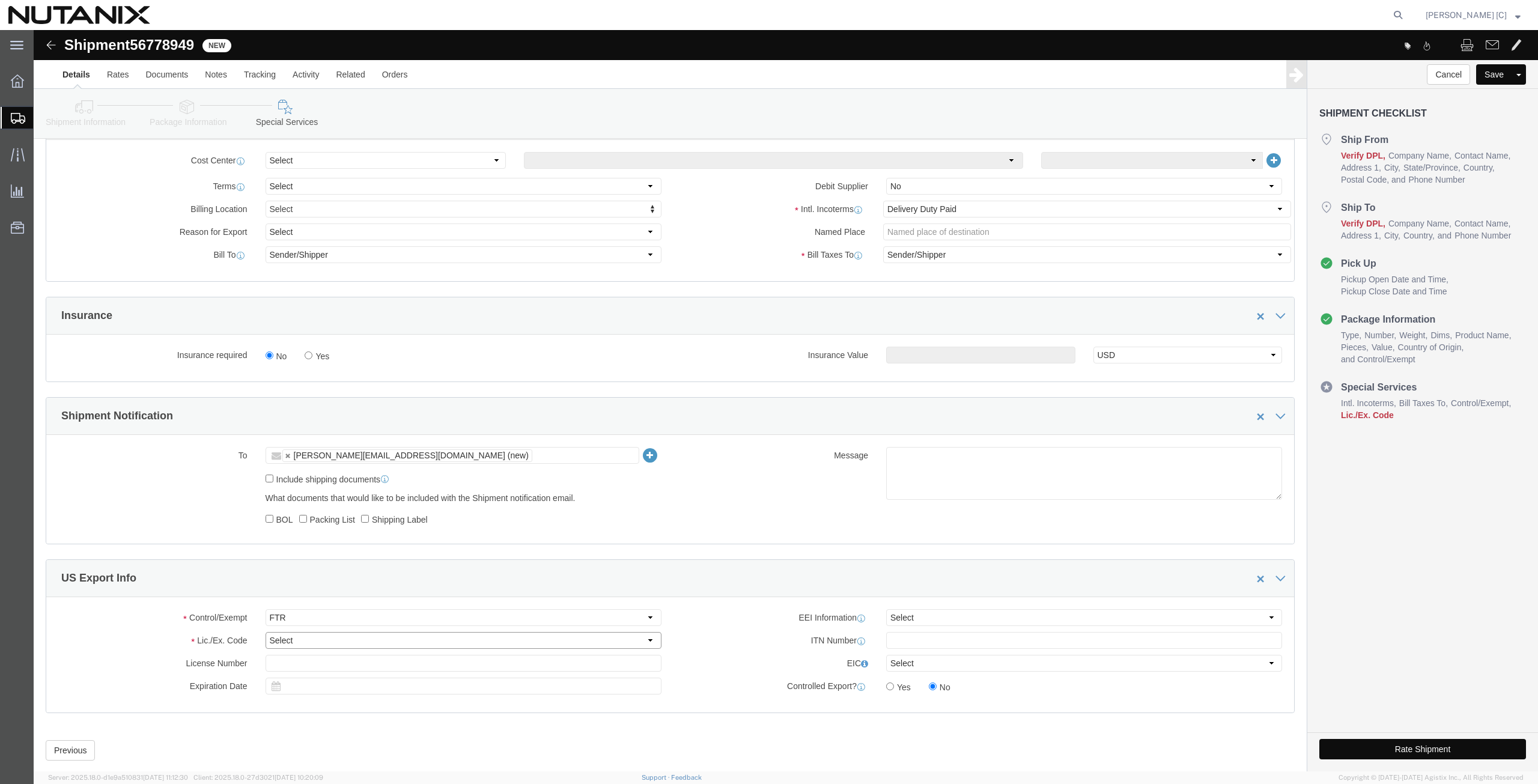
click select "Select 30.2(d)(2) 30.36 30.37(a) 30.37(f) 30.37(g) 30.37(h) 30.37(i) 30.37(j) 3…"
select select "30.37(a)"
click select "Select 30.2(d)(2) 30.36 30.37(a) 30.37(f) 30.37(g) 30.37(h) 30.37(i) 30.37(j) 3…"
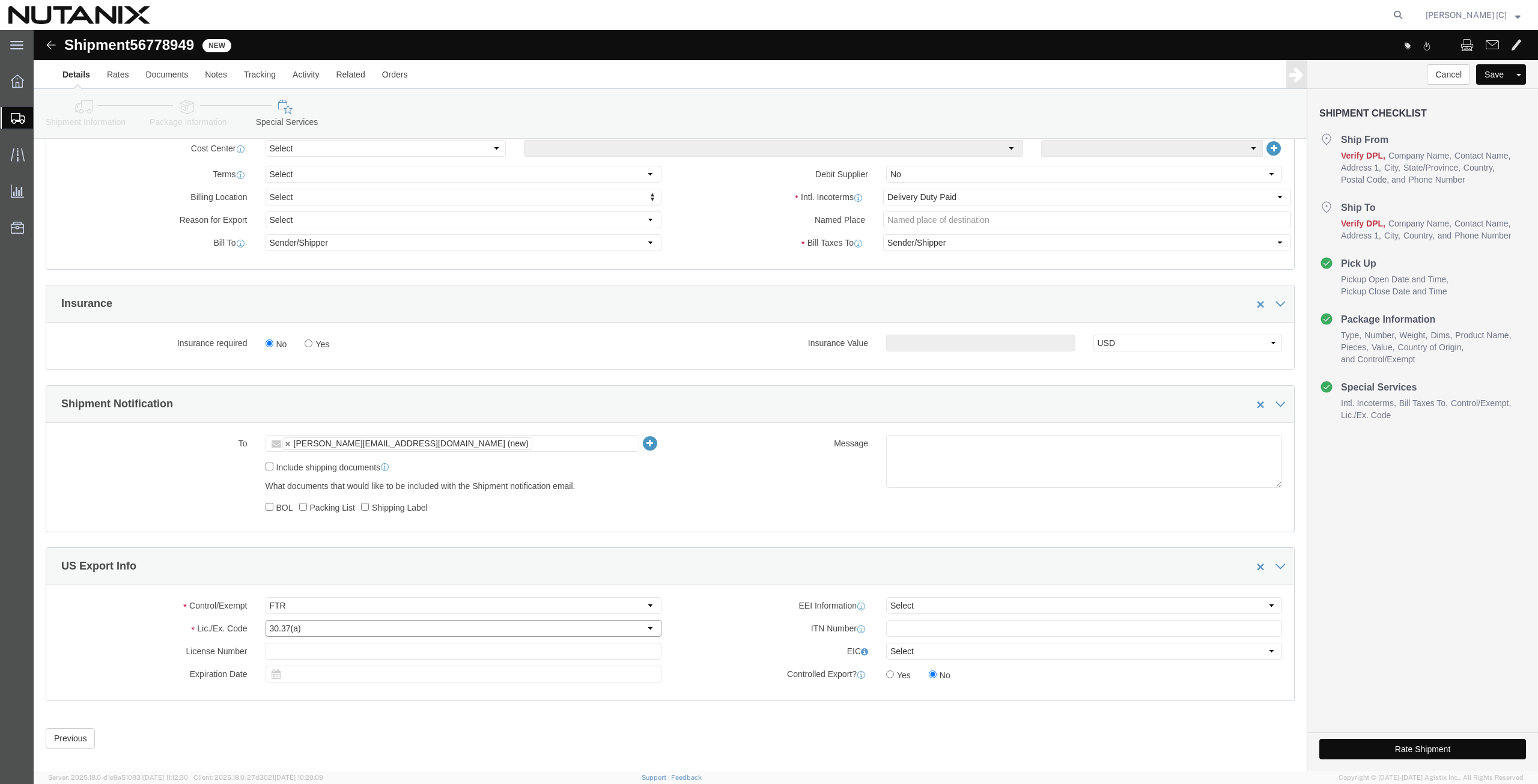
scroll to position [586, 0]
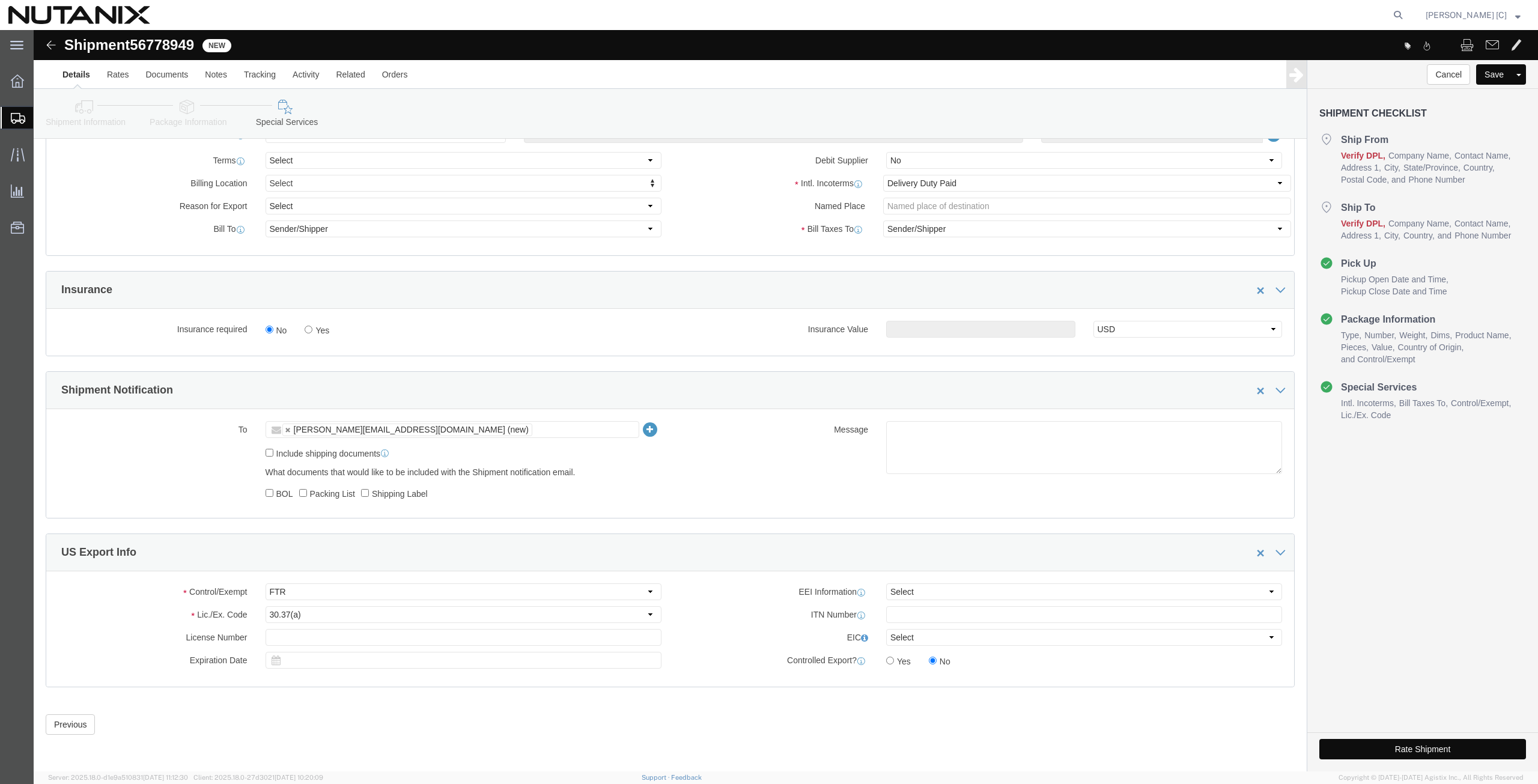
click button "Rate Shipment"
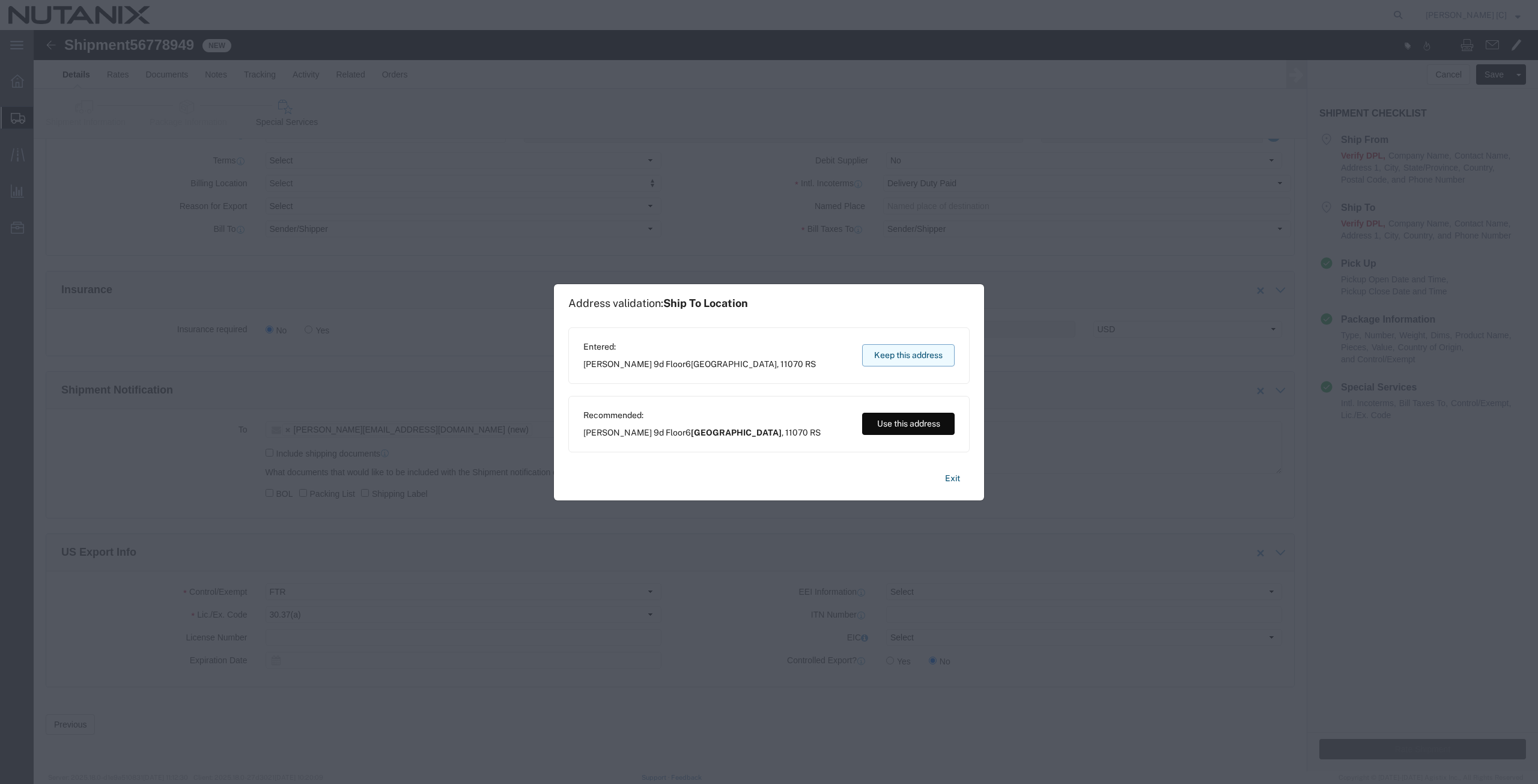
click at [891, 350] on button "Keep this address" at bounding box center [909, 355] width 93 height 22
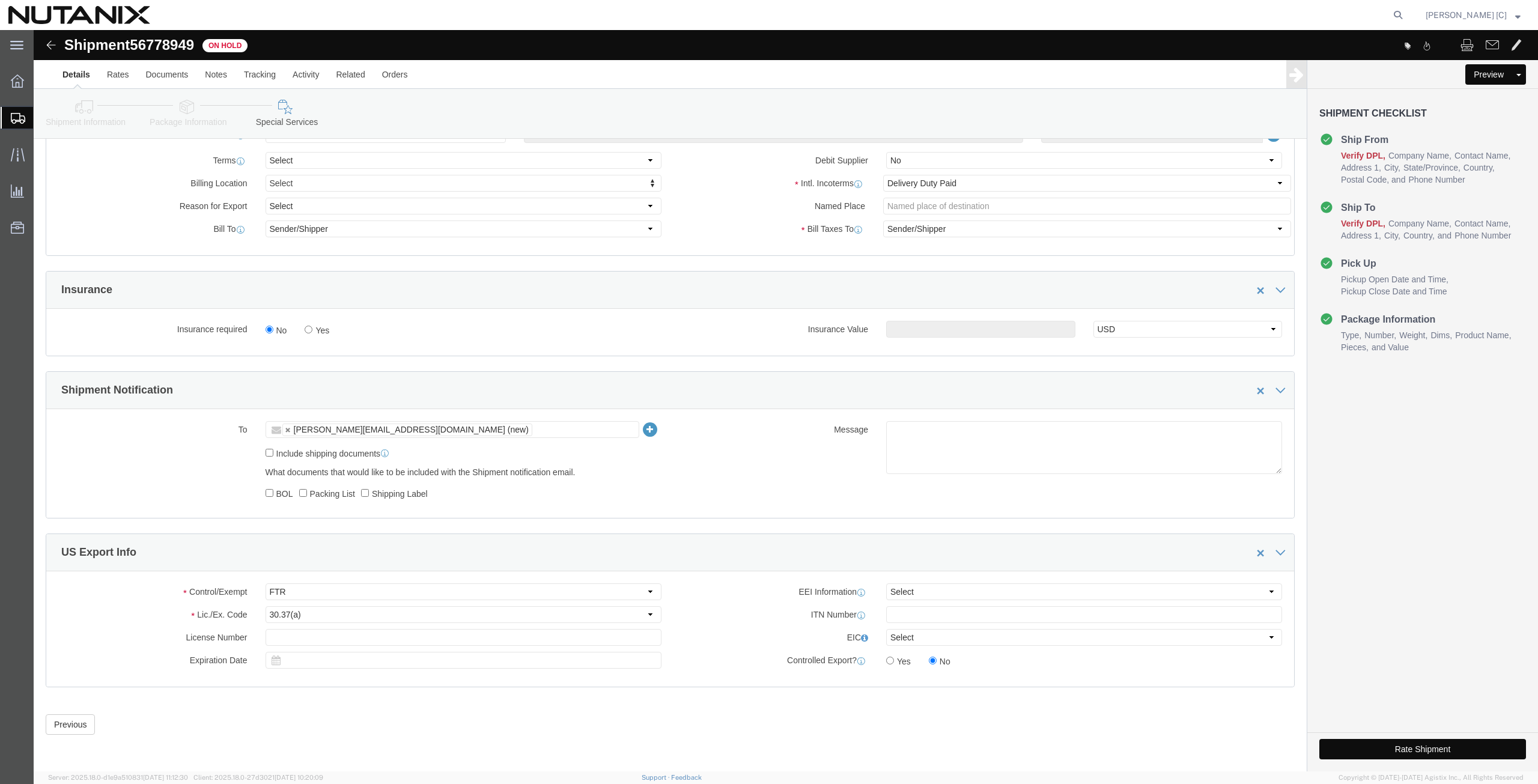
click button "Rate Shipment"
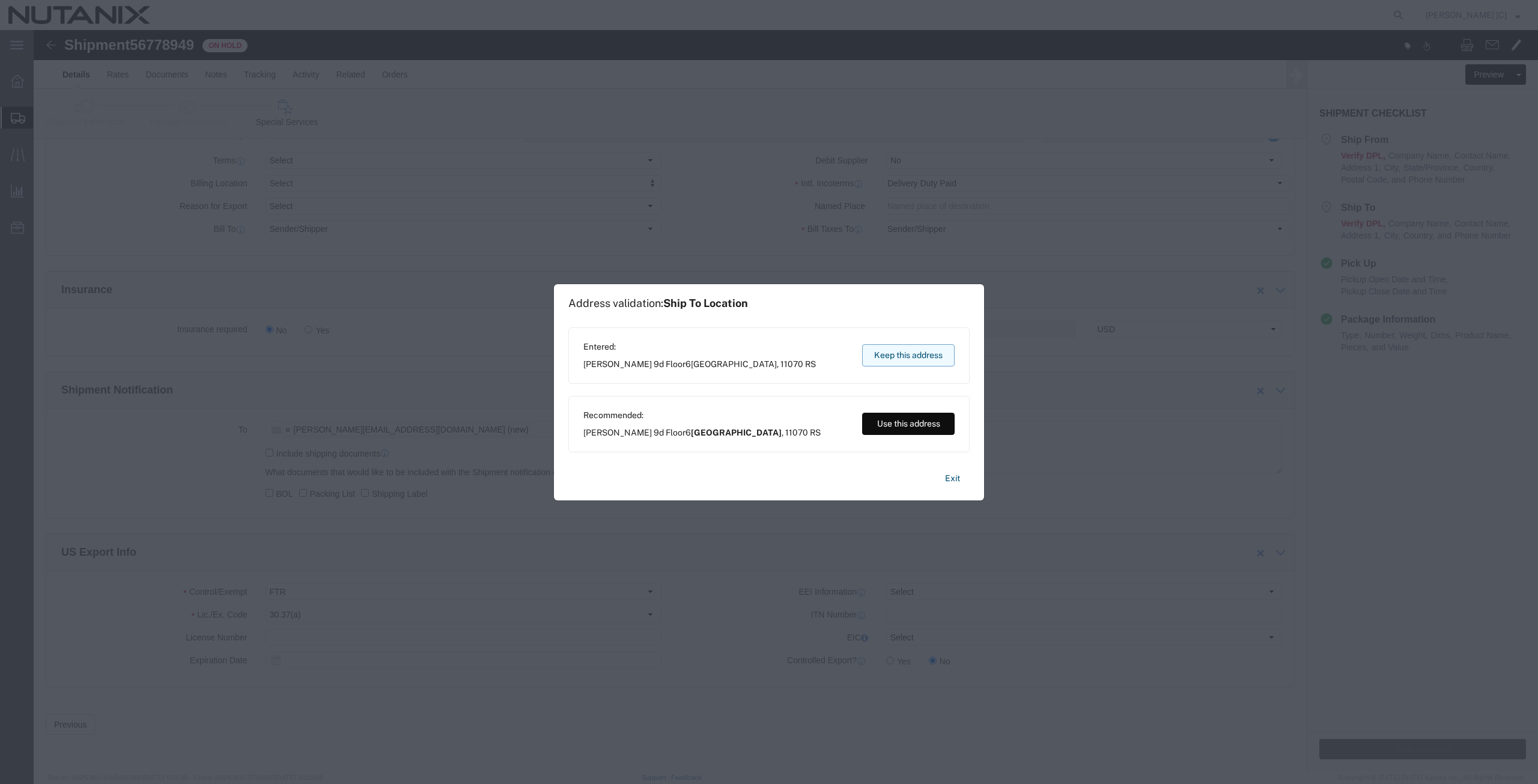
drag, startPoint x: 909, startPoint y: 355, endPoint x: 916, endPoint y: 350, distance: 8.6
click at [916, 350] on button "Keep this address" at bounding box center [909, 355] width 93 height 22
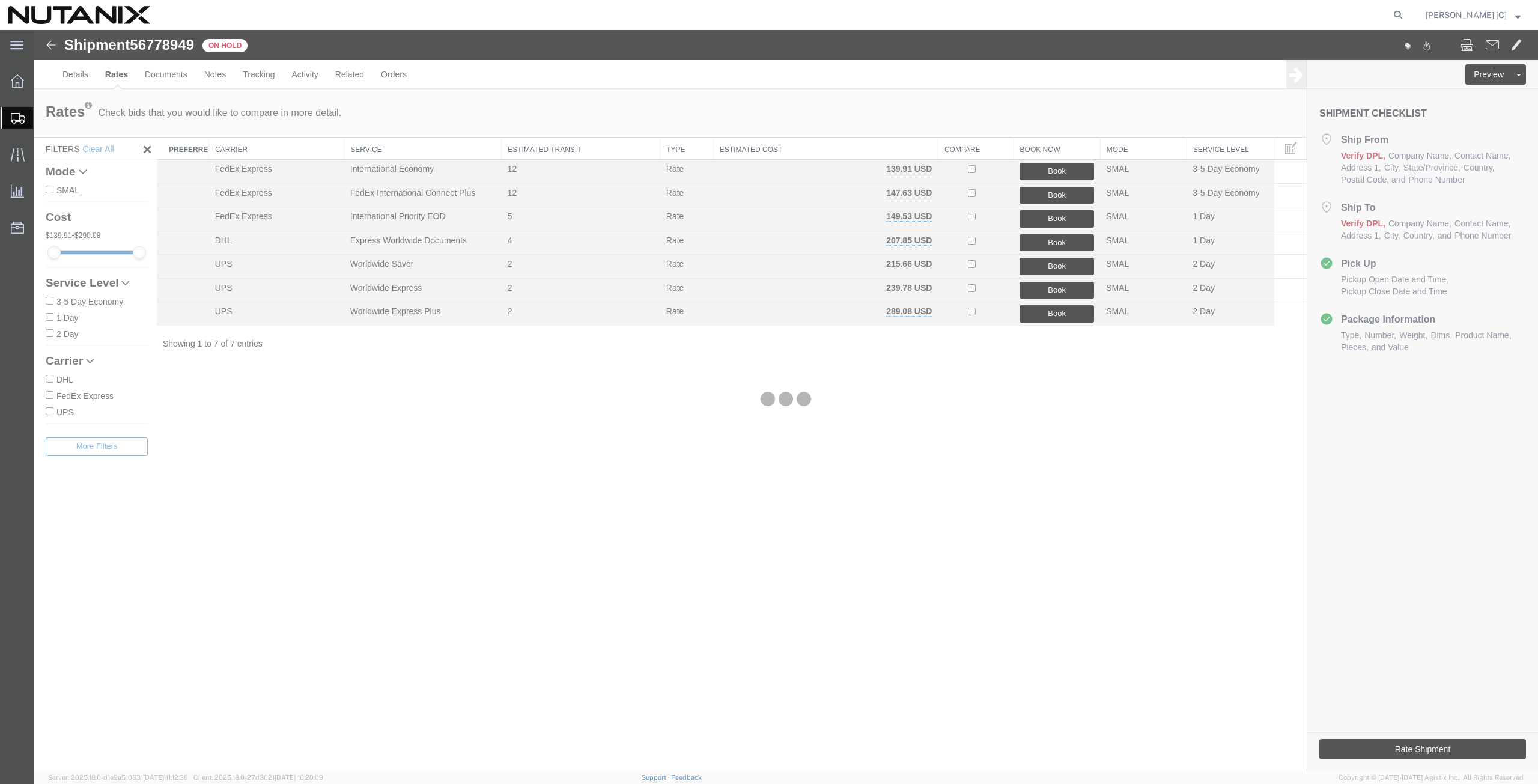
scroll to position [0, 0]
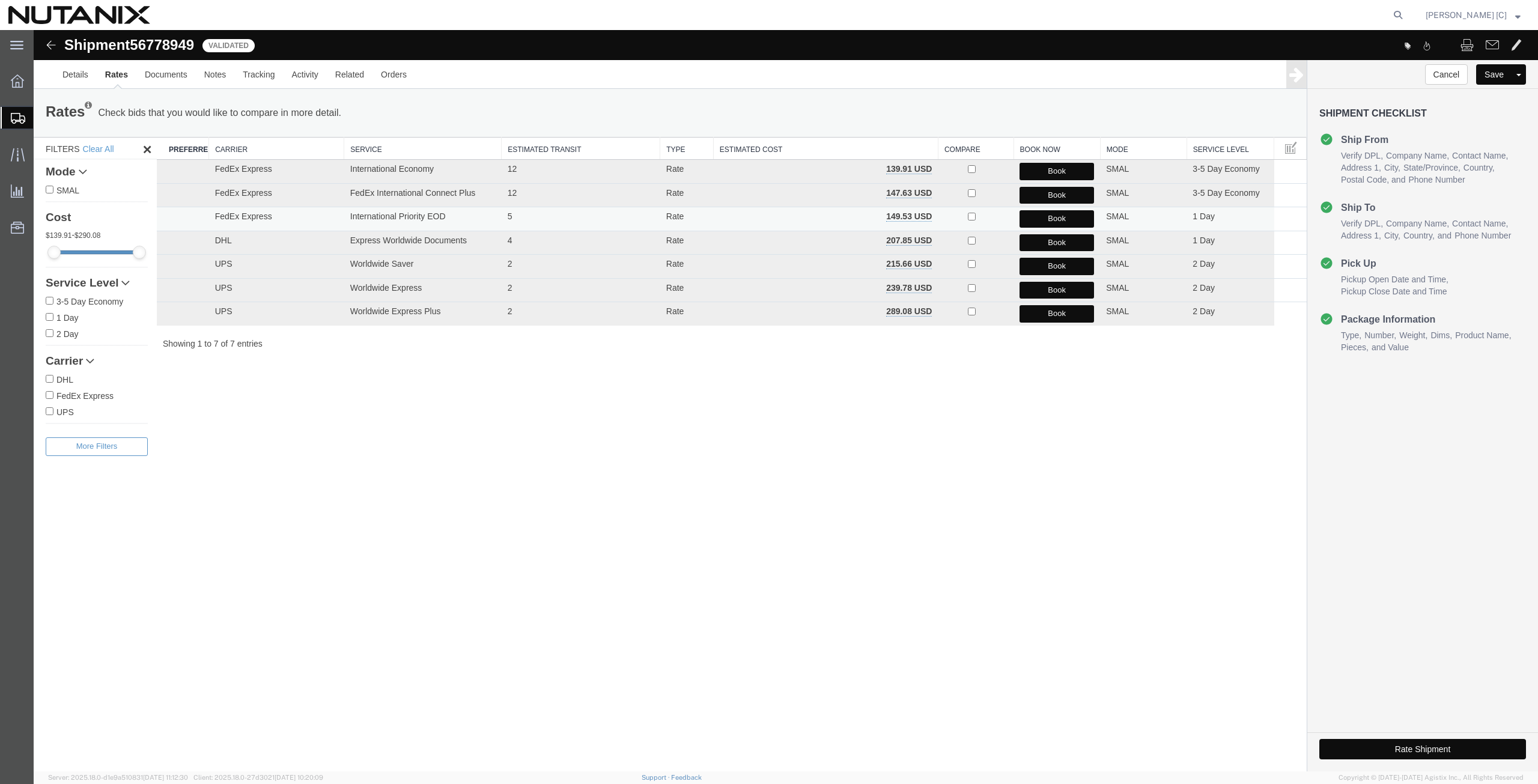
click at [1046, 217] on button "Book" at bounding box center [1056, 218] width 74 height 17
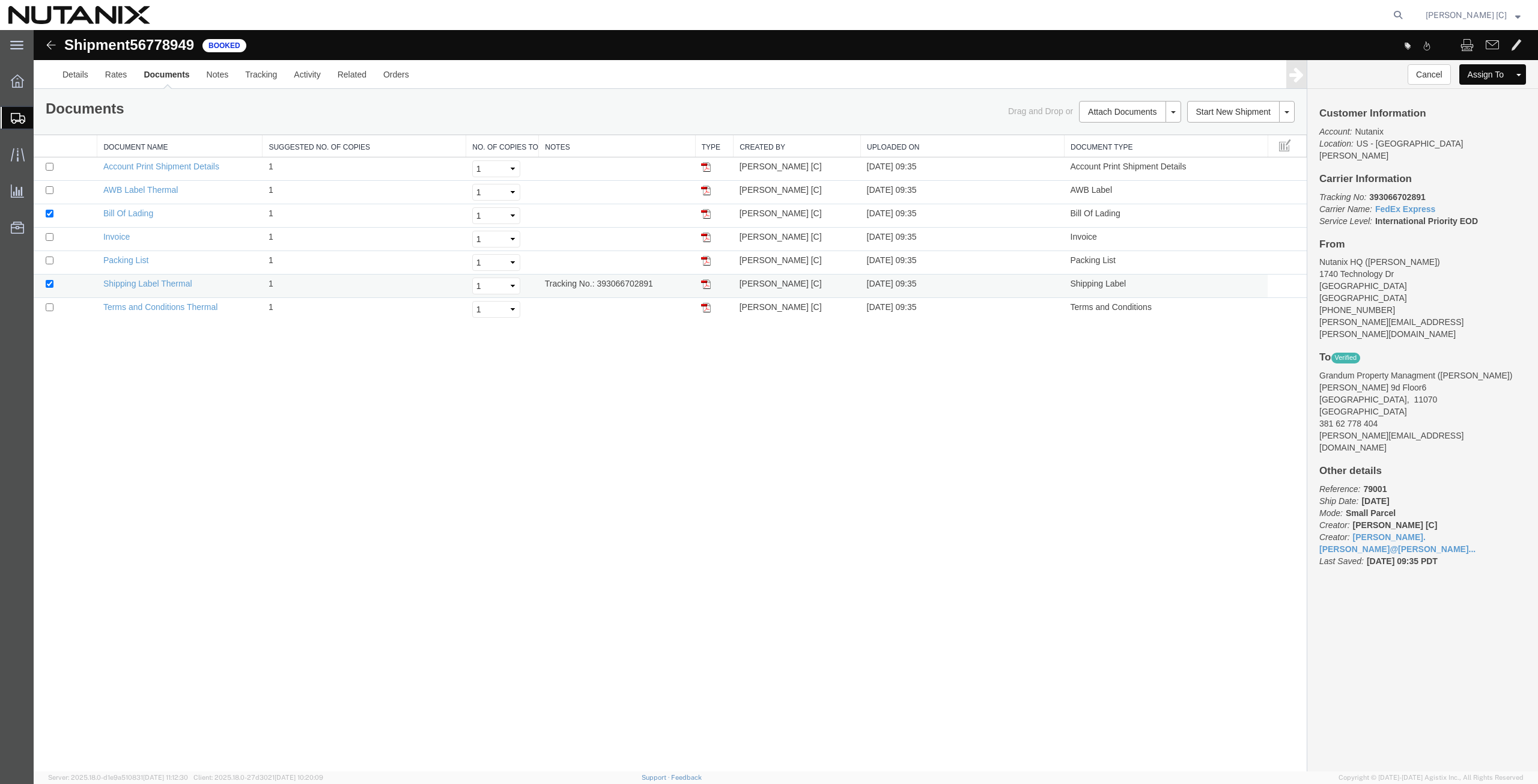
click at [706, 282] on img at bounding box center [706, 284] width 10 height 10
click at [705, 188] on img at bounding box center [706, 191] width 10 height 10
click at [709, 239] on img at bounding box center [706, 237] width 10 height 10
